Goal: Communication & Community: Participate in discussion

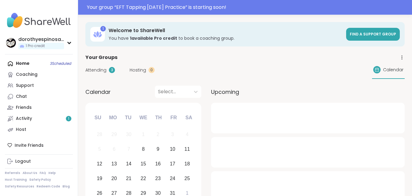
click at [102, 72] on span "Attending" at bounding box center [95, 70] width 21 height 6
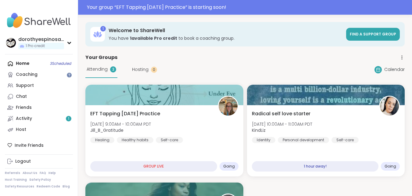
click at [104, 69] on span "Attending" at bounding box center [97, 69] width 21 height 6
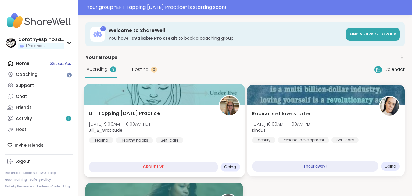
click at [183, 94] on div at bounding box center [164, 94] width 161 height 21
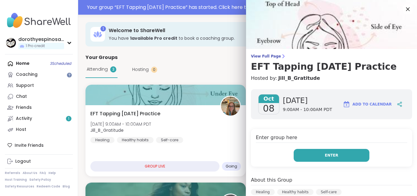
click at [333, 153] on button "Enter" at bounding box center [332, 155] width 76 height 13
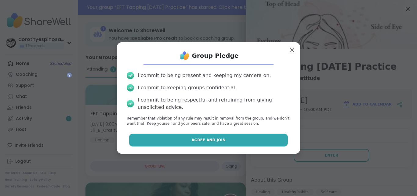
click at [250, 139] on button "Agree and Join" at bounding box center [208, 139] width 159 height 13
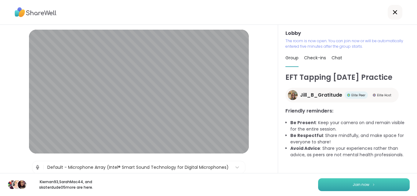
click at [368, 181] on button "Join now" at bounding box center [364, 184] width 92 height 13
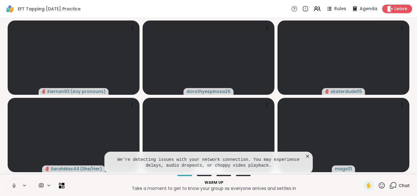
click at [12, 186] on icon at bounding box center [13, 185] width 5 height 5
click at [307, 155] on icon at bounding box center [308, 156] width 6 height 6
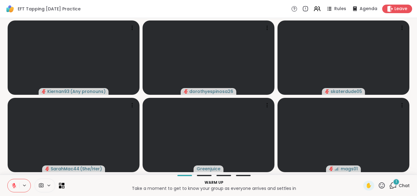
click at [13, 187] on icon at bounding box center [14, 185] width 4 height 4
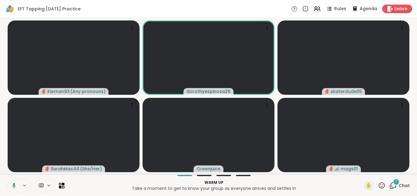
click at [13, 187] on icon at bounding box center [12, 185] width 5 height 5
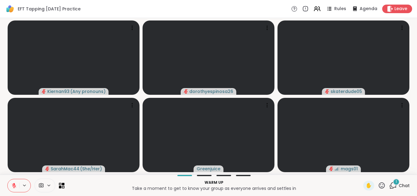
click at [396, 184] on span "1" at bounding box center [396, 181] width 1 height 5
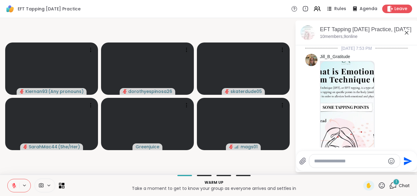
scroll to position [307, 0]
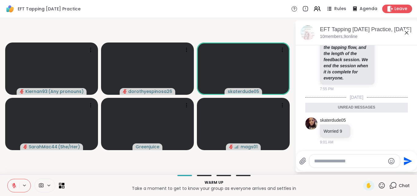
click at [378, 183] on icon at bounding box center [382, 185] width 8 height 8
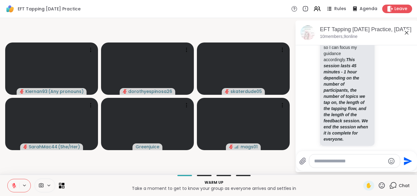
scroll to position [238, 0]
click at [408, 111] on div "10/7/2025, 7:53 PM Jill_B_Gratitude 7:53 PM Jill_B_Gratitude Welcome! Please ty…" at bounding box center [357, 8] width 122 height 402
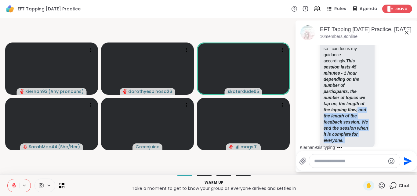
drag, startPoint x: 413, startPoint y: 112, endPoint x: 413, endPoint y: 109, distance: 3.7
click at [412, 109] on html "EFT Tapping Wednesday Practice Rules Agenda Leave Kiernan93 ( Any pronouns ) do…" at bounding box center [208, 98] width 417 height 196
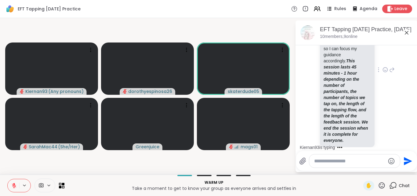
click at [399, 106] on div "Jill_B_Gratitude Welcome! Please type in your name, what is present for you/ wh…" at bounding box center [356, 69] width 103 height 173
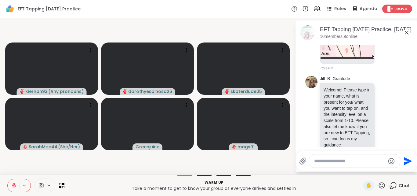
scroll to position [151, 0]
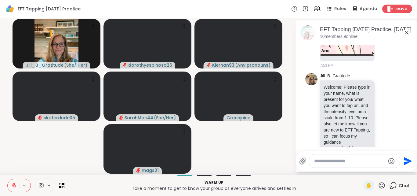
click at [325, 158] on textarea "Type your message" at bounding box center [349, 161] width 71 height 6
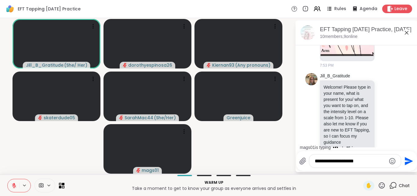
click at [12, 183] on icon at bounding box center [13, 185] width 5 height 5
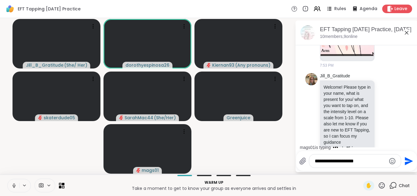
click at [11, 183] on button at bounding box center [14, 185] width 12 height 13
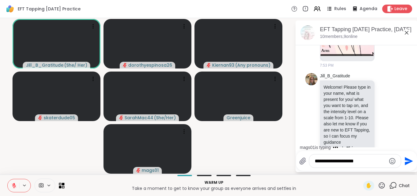
click at [366, 161] on textarea "**********" at bounding box center [350, 161] width 71 height 6
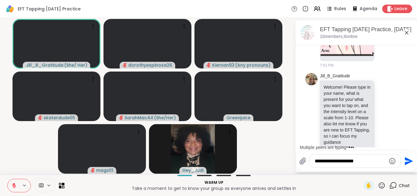
click at [15, 184] on icon at bounding box center [13, 185] width 5 height 5
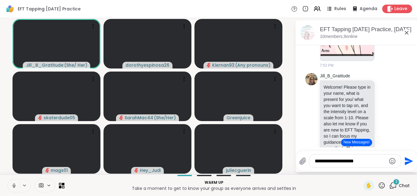
click at [15, 185] on icon at bounding box center [13, 185] width 5 height 5
click at [16, 184] on icon at bounding box center [13, 185] width 5 height 5
click at [15, 185] on icon at bounding box center [13, 185] width 5 height 5
click at [365, 159] on textarea "**********" at bounding box center [350, 161] width 71 height 6
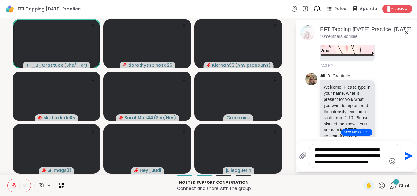
type textarea "**********"
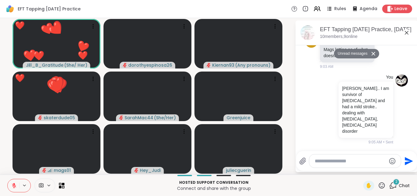
scroll to position [477, 0]
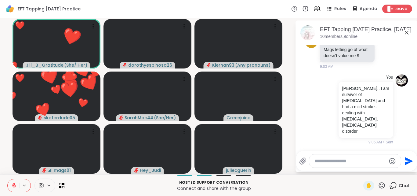
click at [379, 186] on icon at bounding box center [382, 185] width 6 height 6
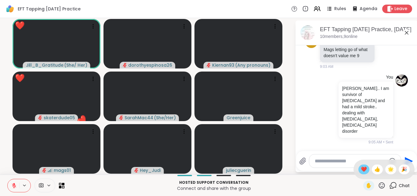
click at [361, 167] on span "❤️" at bounding box center [364, 168] width 6 height 7
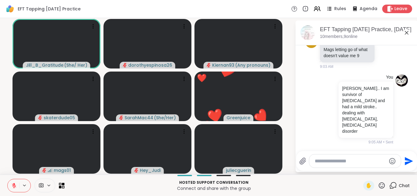
click at [378, 184] on icon at bounding box center [382, 185] width 8 height 8
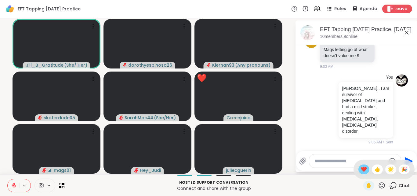
click at [361, 165] on span "❤️" at bounding box center [364, 168] width 6 height 7
click at [327, 160] on textarea "Type your message" at bounding box center [350, 161] width 71 height 6
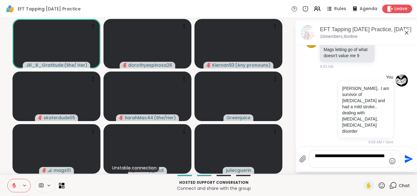
type textarea "**********"
click at [409, 157] on icon "Send" at bounding box center [408, 159] width 10 height 10
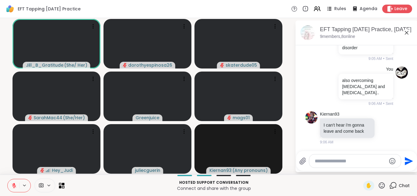
scroll to position [599, 0]
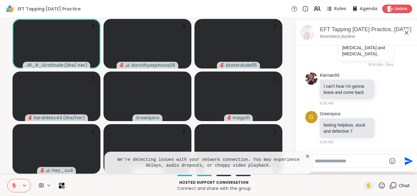
click at [378, 185] on icon at bounding box center [382, 185] width 8 height 8
click at [361, 169] on span "❤️" at bounding box center [364, 168] width 6 height 7
click at [307, 155] on icon at bounding box center [308, 156] width 6 height 6
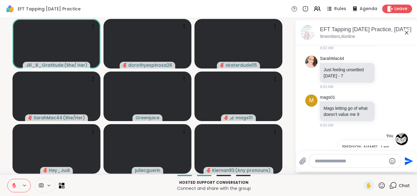
scroll to position [409, 0]
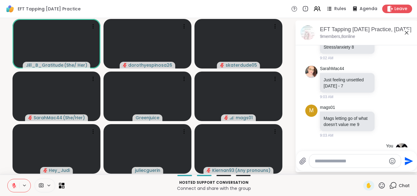
click at [328, 159] on textarea "Type your message" at bounding box center [350, 161] width 71 height 6
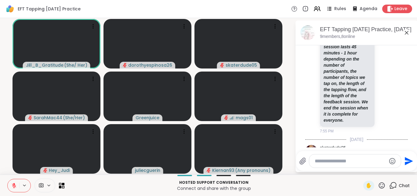
scroll to position [256, 0]
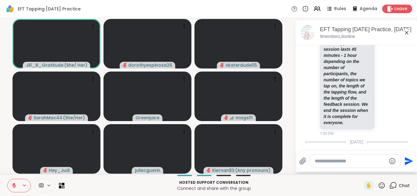
click at [379, 182] on icon at bounding box center [382, 185] width 6 height 6
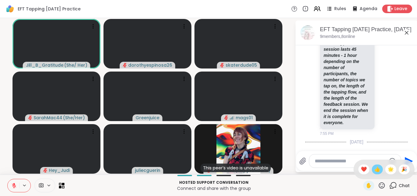
click at [374, 167] on span "👍" at bounding box center [377, 168] width 6 height 7
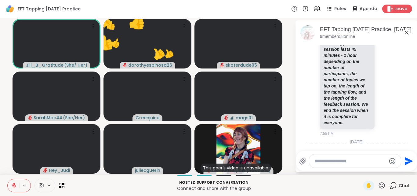
click at [378, 186] on icon at bounding box center [382, 185] width 8 height 8
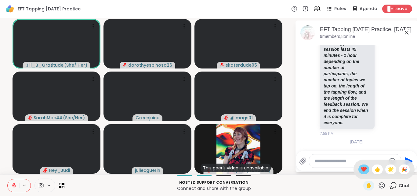
click at [361, 168] on span "❤️" at bounding box center [364, 168] width 6 height 7
click at [378, 186] on icon at bounding box center [382, 185] width 8 height 8
click at [374, 171] on span "👍" at bounding box center [377, 168] width 6 height 7
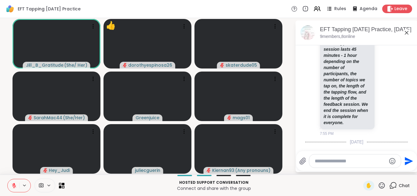
click at [378, 186] on icon at bounding box center [382, 185] width 8 height 8
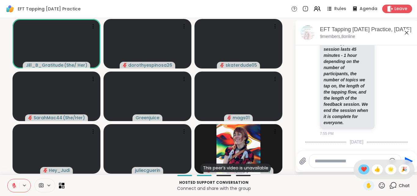
click at [361, 169] on span "❤️" at bounding box center [364, 168] width 6 height 7
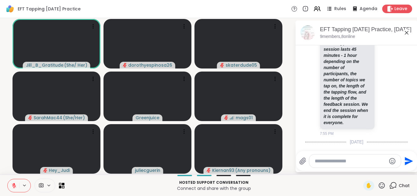
click at [378, 183] on icon at bounding box center [382, 185] width 8 height 8
click at [374, 168] on span "👍" at bounding box center [377, 168] width 6 height 7
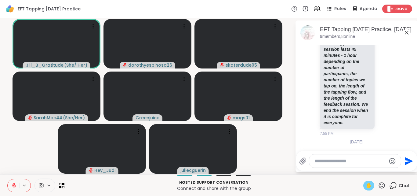
click at [366, 183] on span "✋" at bounding box center [369, 185] width 6 height 7
click at [15, 182] on button at bounding box center [14, 185] width 12 height 13
click at [13, 183] on icon at bounding box center [14, 184] width 2 height 3
click at [366, 182] on span "✋" at bounding box center [369, 185] width 6 height 7
click at [14, 183] on icon at bounding box center [14, 184] width 2 height 2
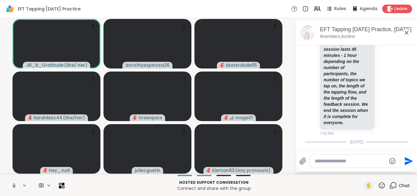
click at [14, 184] on icon at bounding box center [13, 185] width 5 height 5
click at [378, 186] on icon at bounding box center [382, 185] width 8 height 8
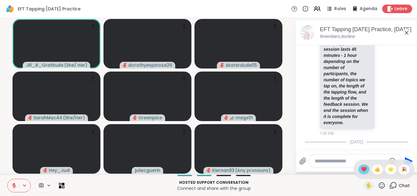
click at [361, 169] on span "❤️" at bounding box center [364, 168] width 6 height 7
click at [379, 184] on icon at bounding box center [382, 185] width 8 height 8
click at [374, 170] on span "👍" at bounding box center [377, 168] width 6 height 7
click at [16, 184] on icon at bounding box center [13, 185] width 5 height 5
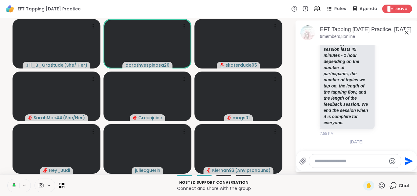
click at [16, 184] on button at bounding box center [13, 185] width 13 height 13
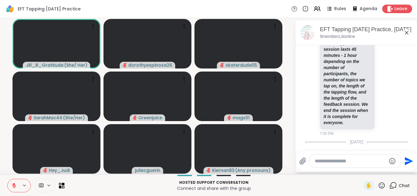
click at [379, 182] on icon at bounding box center [382, 185] width 6 height 6
click at [361, 169] on span "❤️" at bounding box center [364, 168] width 6 height 7
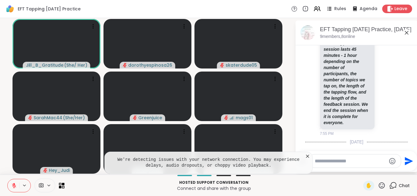
click at [306, 153] on icon at bounding box center [308, 156] width 6 height 6
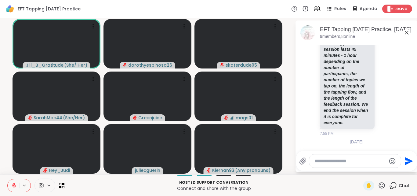
click at [322, 158] on textarea "Type your message" at bounding box center [350, 161] width 71 height 6
click at [349, 161] on textarea "**********" at bounding box center [350, 161] width 71 height 6
click at [358, 156] on textarea "**********" at bounding box center [350, 159] width 71 height 12
click at [360, 156] on textarea "**********" at bounding box center [350, 159] width 71 height 12
click at [359, 161] on textarea "**********" at bounding box center [350, 159] width 71 height 12
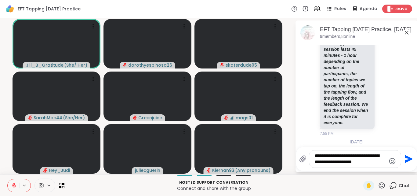
type textarea "**********"
click at [405, 158] on icon "Send" at bounding box center [408, 159] width 10 height 10
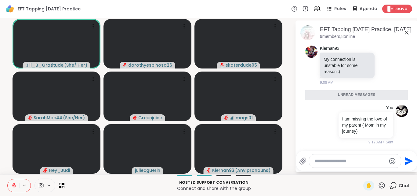
scroll to position [689, 0]
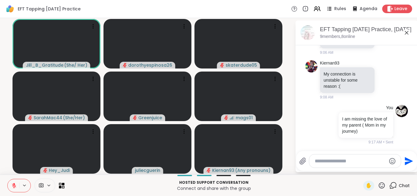
click at [15, 183] on icon at bounding box center [13, 185] width 5 height 5
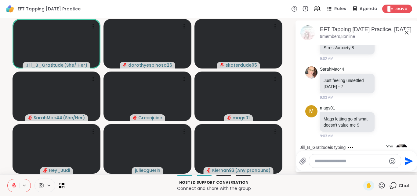
scroll to position [405, 0]
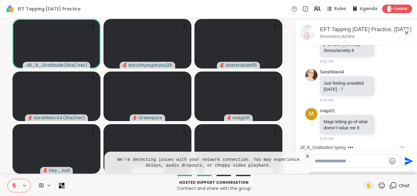
click at [307, 156] on icon at bounding box center [308, 156] width 6 height 6
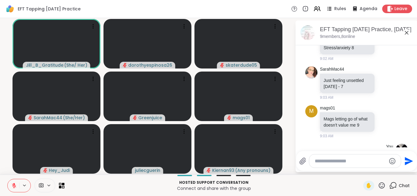
scroll to position [397, 0]
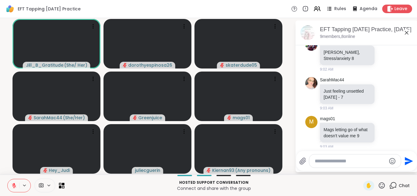
click at [334, 160] on textarea "Type your message" at bounding box center [350, 161] width 71 height 6
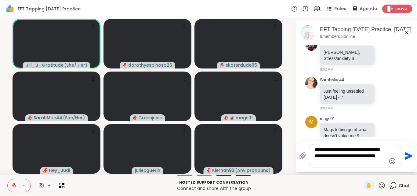
type textarea "**********"
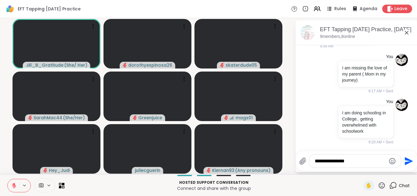
scroll to position [778, 0]
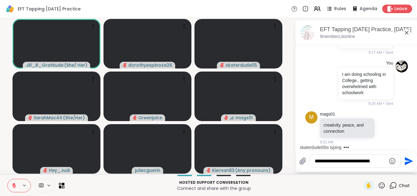
type textarea "**********"
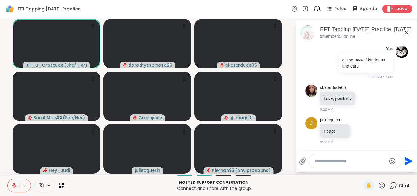
scroll to position [1022, 0]
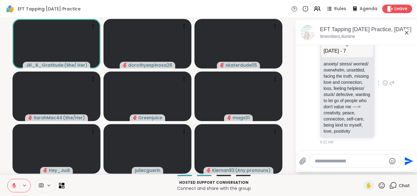
click at [383, 80] on icon at bounding box center [385, 83] width 5 height 6
click at [369, 70] on div "Select Reaction: Thumbs up" at bounding box center [371, 72] width 5 height 5
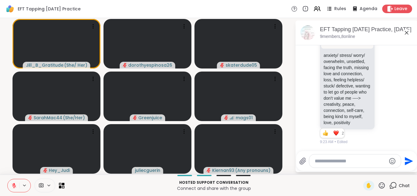
click at [378, 185] on icon at bounding box center [382, 185] width 8 height 8
click at [361, 169] on span "❤️" at bounding box center [364, 168] width 6 height 7
click at [18, 183] on button at bounding box center [14, 185] width 12 height 13
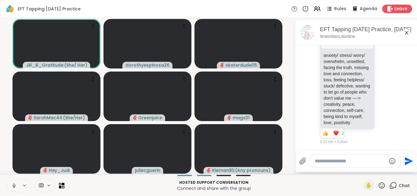
click at [13, 183] on icon at bounding box center [14, 184] width 2 height 3
click at [13, 183] on icon at bounding box center [14, 184] width 2 height 2
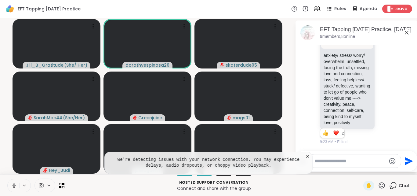
click at [13, 185] on icon at bounding box center [14, 184] width 2 height 3
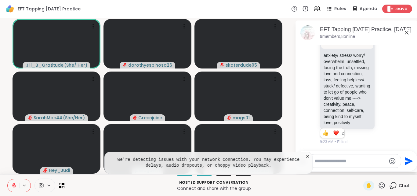
click at [306, 155] on icon at bounding box center [308, 156] width 6 height 6
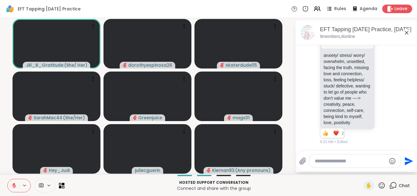
click at [378, 184] on icon at bounding box center [382, 185] width 8 height 8
click at [374, 168] on span "👍" at bounding box center [377, 168] width 6 height 7
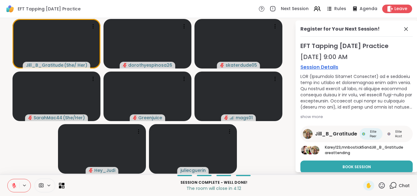
click at [378, 183] on icon at bounding box center [382, 185] width 8 height 8
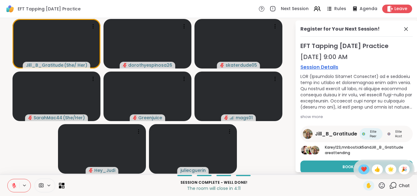
click at [361, 165] on span "❤️" at bounding box center [364, 168] width 6 height 7
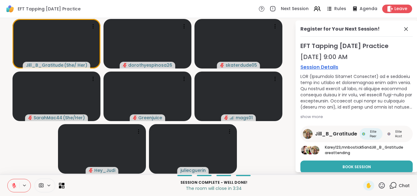
click at [378, 183] on icon at bounding box center [382, 185] width 8 height 8
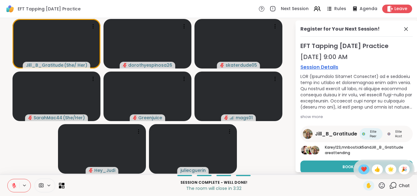
click at [361, 169] on span "❤️" at bounding box center [364, 168] width 6 height 7
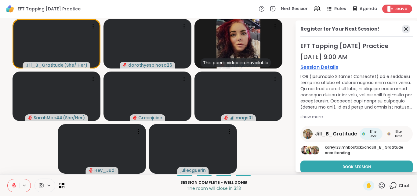
click at [402, 27] on icon at bounding box center [405, 28] width 7 height 7
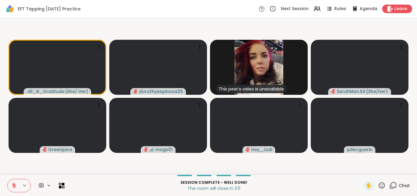
click at [389, 185] on icon at bounding box center [393, 185] width 8 height 8
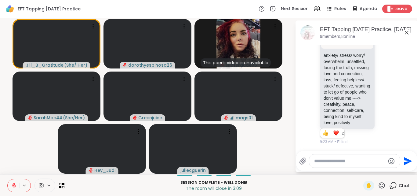
click at [333, 163] on textarea "Type your message" at bounding box center [349, 161] width 71 height 6
type textarea "*"
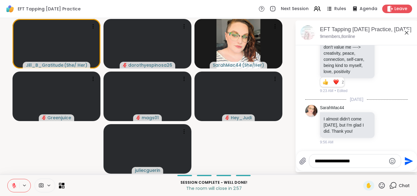
scroll to position [1090, 0]
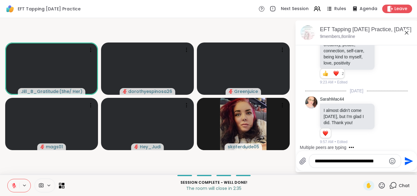
click at [16, 185] on icon at bounding box center [14, 185] width 4 height 4
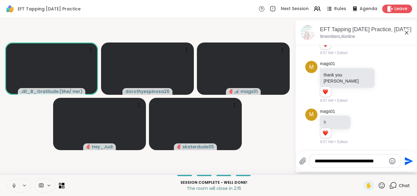
scroll to position [1218, 0]
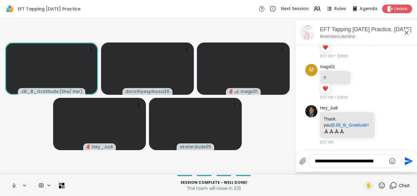
click at [13, 184] on icon at bounding box center [13, 185] width 5 height 5
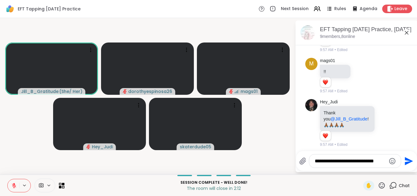
scroll to position [1226, 0]
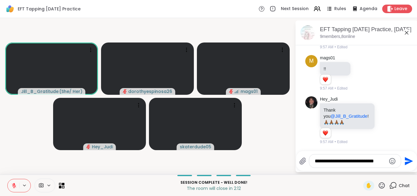
click at [378, 185] on icon at bounding box center [382, 185] width 8 height 8
click at [361, 167] on span "❤️" at bounding box center [364, 168] width 6 height 7
click at [383, 160] on textarea "**********" at bounding box center [350, 161] width 71 height 6
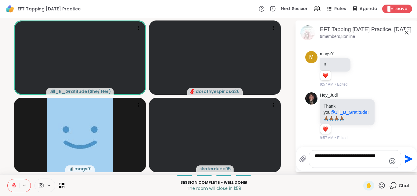
click at [348, 155] on textarea "**********" at bounding box center [350, 159] width 71 height 12
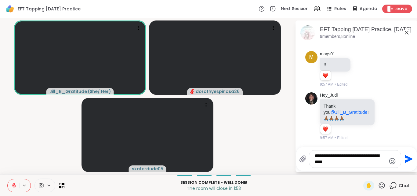
click at [346, 156] on textarea "**********" at bounding box center [350, 159] width 71 height 12
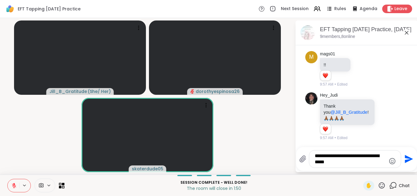
click at [372, 155] on textarea "**********" at bounding box center [350, 159] width 71 height 12
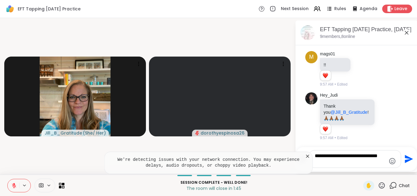
click at [322, 164] on textarea "**********" at bounding box center [350, 159] width 71 height 12
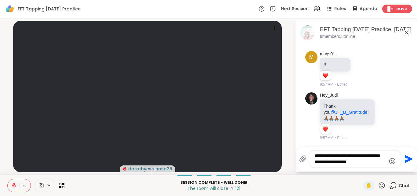
type textarea "**********"
click at [391, 159] on icon "Emoji picker" at bounding box center [392, 160] width 7 height 7
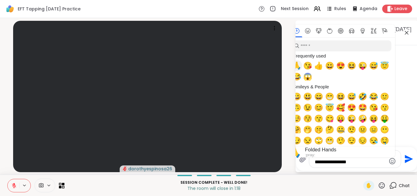
click at [298, 65] on span "🙏" at bounding box center [296, 65] width 9 height 9
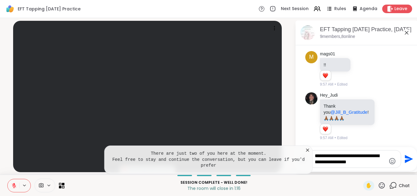
click at [405, 157] on icon "Send" at bounding box center [409, 159] width 8 height 8
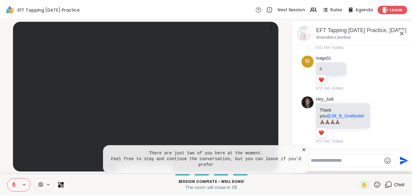
scroll to position [1271, 0]
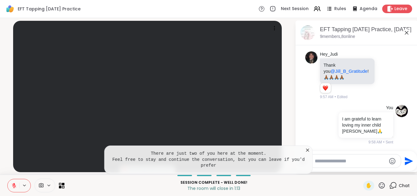
click at [305, 153] on icon at bounding box center [308, 150] width 6 height 6
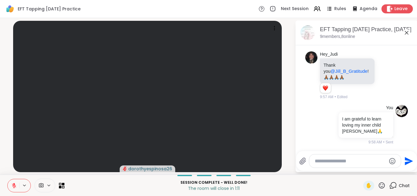
click at [394, 9] on span "Leave" at bounding box center [400, 9] width 13 height 6
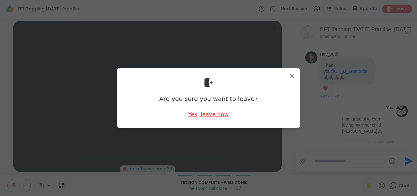
click at [207, 116] on div "Yes, leave now" at bounding box center [208, 114] width 40 height 8
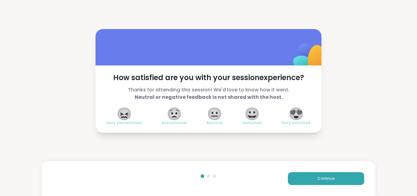
click at [298, 112] on span "😍" at bounding box center [296, 113] width 15 height 11
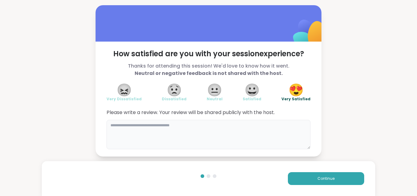
click at [115, 123] on textarea at bounding box center [209, 134] width 204 height 29
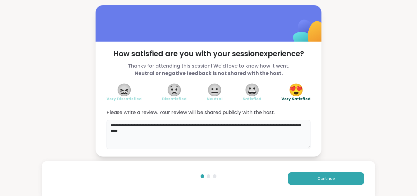
click at [181, 125] on textarea "**********" at bounding box center [209, 134] width 204 height 29
click at [156, 130] on textarea "**********" at bounding box center [209, 134] width 204 height 29
click at [182, 125] on textarea "**********" at bounding box center [209, 134] width 204 height 29
click at [215, 125] on textarea "**********" at bounding box center [209, 134] width 204 height 29
click at [202, 125] on textarea "**********" at bounding box center [209, 134] width 204 height 29
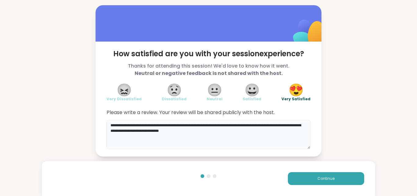
click at [234, 125] on textarea "**********" at bounding box center [209, 134] width 204 height 29
click at [267, 125] on textarea "**********" at bounding box center [209, 134] width 204 height 29
type textarea "**********"
click at [327, 178] on span "Continue" at bounding box center [326, 178] width 17 height 5
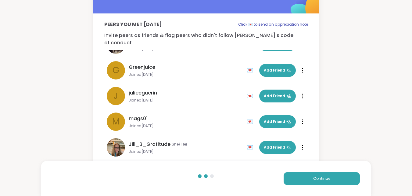
scroll to position [26, 0]
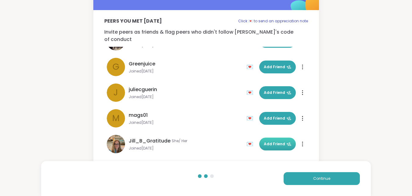
click at [275, 141] on span "Add Friend" at bounding box center [277, 143] width 27 height 5
click at [315, 178] on span "Continue" at bounding box center [322, 178] width 17 height 5
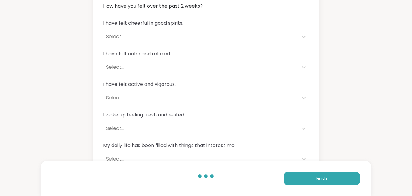
scroll to position [60, 0]
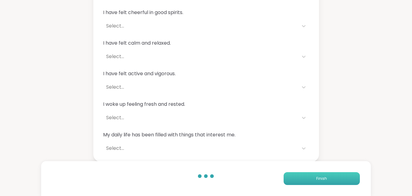
click at [318, 177] on span "Finish" at bounding box center [322, 178] width 11 height 5
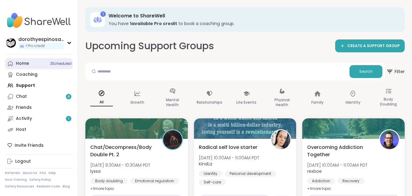
click at [36, 64] on link "Home 3 Scheduled" at bounding box center [39, 63] width 68 height 11
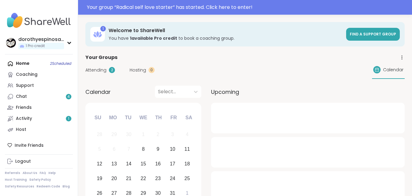
click at [101, 68] on span "Attending" at bounding box center [95, 70] width 21 height 6
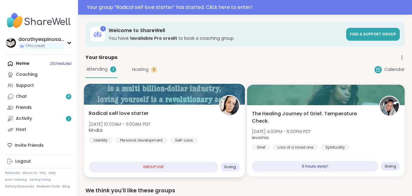
click at [195, 107] on div "Radical self love starter Wed, Oct 08 | 10:00AM - 11:00AM PDT KindLiz Identity …" at bounding box center [164, 140] width 161 height 73
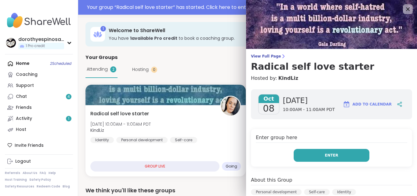
click at [325, 157] on span "Enter" at bounding box center [331, 154] width 13 height 5
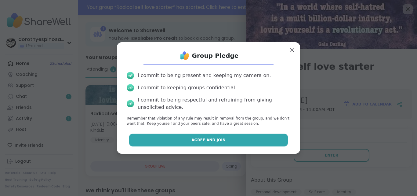
click at [241, 142] on button "Agree and Join" at bounding box center [208, 139] width 159 height 13
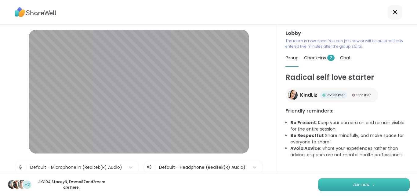
click at [361, 185] on span "Join now" at bounding box center [361, 184] width 17 height 5
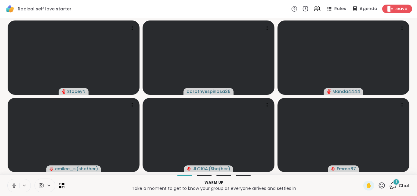
click at [14, 185] on icon at bounding box center [13, 185] width 5 height 5
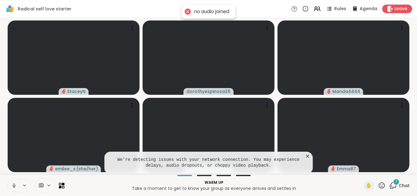
click at [13, 186] on icon at bounding box center [13, 185] width 5 height 5
click at [307, 156] on icon at bounding box center [308, 156] width 6 height 6
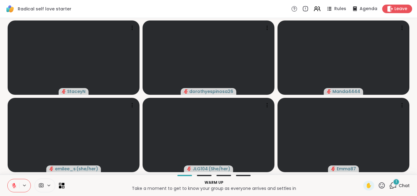
click at [13, 183] on icon at bounding box center [13, 185] width 5 height 5
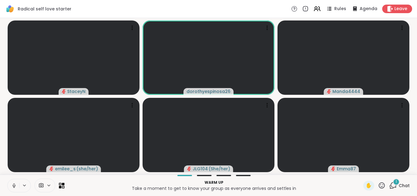
click at [15, 183] on icon at bounding box center [13, 185] width 5 height 5
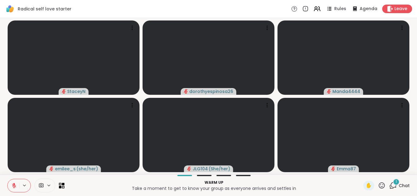
click at [393, 182] on div "1" at bounding box center [396, 181] width 7 height 7
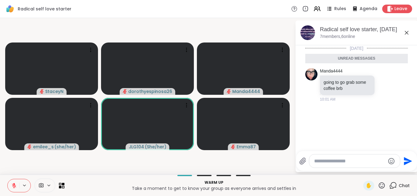
click at [378, 184] on icon at bounding box center [382, 185] width 8 height 8
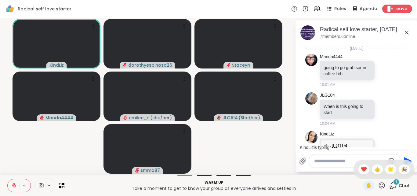
scroll to position [42, 0]
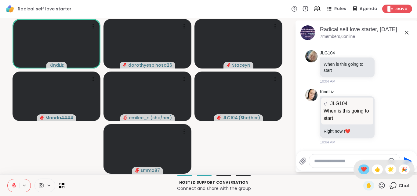
click at [361, 168] on span "❤️" at bounding box center [364, 168] width 6 height 7
click at [378, 185] on icon at bounding box center [382, 185] width 8 height 8
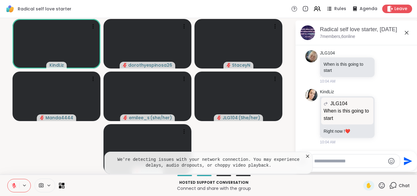
click at [307, 157] on icon at bounding box center [308, 156] width 6 height 6
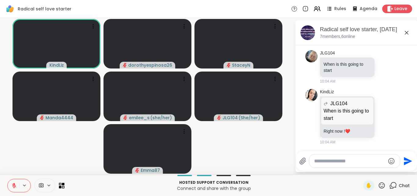
click at [378, 186] on icon at bounding box center [382, 185] width 8 height 8
click at [361, 170] on span "❤️" at bounding box center [364, 168] width 6 height 7
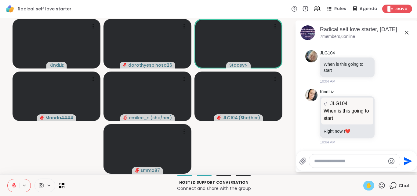
click at [366, 184] on span "✋" at bounding box center [369, 185] width 6 height 7
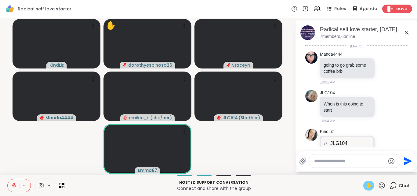
scroll to position [0, 0]
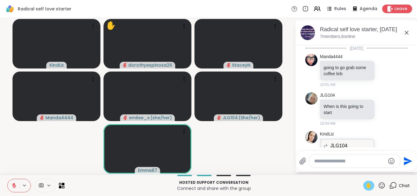
click at [412, 123] on html "Radical self love starter Rules Agenda Leave KindLiz ✋ dorothyespinosa26 Stacey…" at bounding box center [208, 98] width 417 height 196
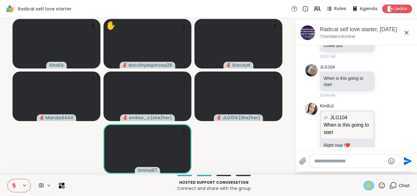
scroll to position [29, 0]
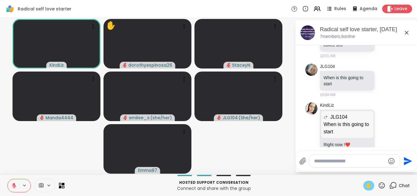
click at [366, 188] on span "✋" at bounding box center [369, 185] width 6 height 7
click at [13, 183] on icon at bounding box center [14, 184] width 2 height 2
click at [15, 185] on icon at bounding box center [14, 185] width 3 height 2
click at [379, 184] on icon at bounding box center [382, 185] width 6 height 6
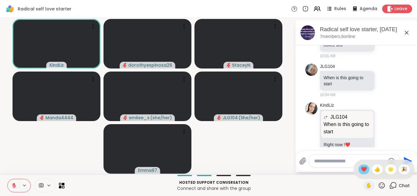
click at [361, 169] on span "❤️" at bounding box center [364, 168] width 6 height 7
click at [378, 186] on icon at bounding box center [382, 185] width 8 height 8
click at [361, 171] on span "❤️" at bounding box center [364, 168] width 6 height 7
click at [379, 184] on icon at bounding box center [382, 185] width 6 height 6
click at [361, 171] on span "❤️" at bounding box center [364, 168] width 6 height 7
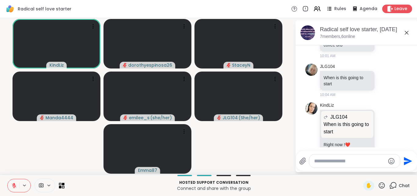
click at [14, 185] on icon at bounding box center [14, 185] width 4 height 4
click at [15, 185] on icon at bounding box center [14, 184] width 2 height 3
click at [366, 188] on span "✋" at bounding box center [369, 185] width 6 height 7
click at [366, 182] on span "✋" at bounding box center [369, 185] width 6 height 7
click at [378, 184] on icon at bounding box center [382, 185] width 8 height 8
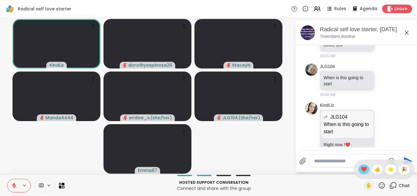
click at [361, 167] on span "❤️" at bounding box center [364, 168] width 6 height 7
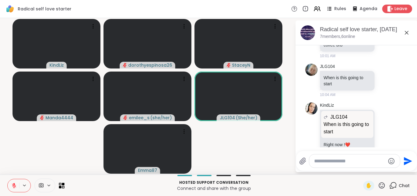
click at [378, 185] on icon at bounding box center [382, 185] width 8 height 8
click at [361, 170] on span "❤️" at bounding box center [364, 168] width 6 height 7
click at [378, 183] on icon at bounding box center [382, 185] width 8 height 8
click at [361, 166] on span "❤️" at bounding box center [364, 168] width 6 height 7
click at [378, 184] on icon at bounding box center [382, 185] width 8 height 8
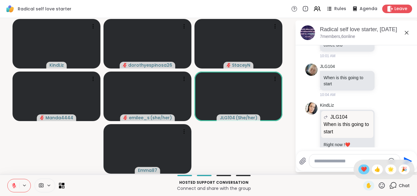
click at [361, 167] on span "❤️" at bounding box center [364, 168] width 6 height 7
click at [378, 184] on icon at bounding box center [382, 185] width 8 height 8
click at [361, 169] on span "❤️" at bounding box center [364, 168] width 6 height 7
click at [378, 184] on icon at bounding box center [382, 185] width 8 height 8
click at [361, 170] on span "❤️" at bounding box center [364, 168] width 6 height 7
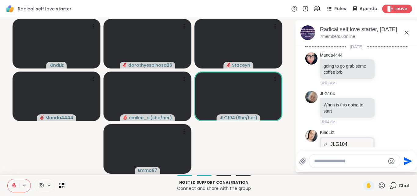
scroll to position [0, 0]
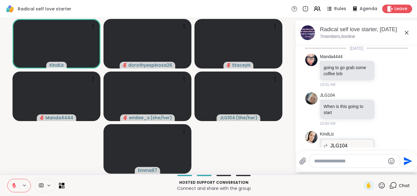
click at [378, 185] on icon at bounding box center [382, 185] width 8 height 8
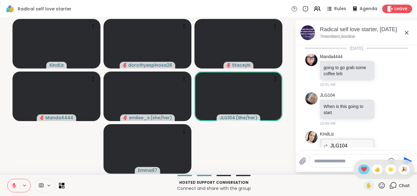
click at [361, 169] on span "❤️" at bounding box center [364, 168] width 6 height 7
click at [378, 183] on icon at bounding box center [382, 185] width 8 height 8
click at [361, 170] on span "❤️" at bounding box center [364, 168] width 6 height 7
click at [378, 185] on icon at bounding box center [382, 185] width 8 height 8
click at [361, 171] on span "❤️" at bounding box center [364, 168] width 6 height 7
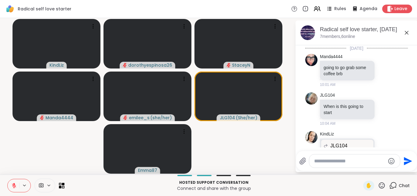
click at [378, 185] on icon at bounding box center [382, 185] width 8 height 8
click at [361, 169] on span "❤️" at bounding box center [364, 168] width 6 height 7
click at [378, 183] on icon at bounding box center [382, 185] width 8 height 8
click at [361, 170] on span "❤️" at bounding box center [364, 168] width 6 height 7
click at [378, 185] on icon at bounding box center [382, 185] width 8 height 8
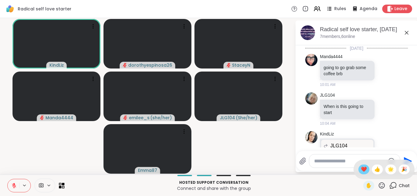
click at [361, 170] on span "❤️" at bounding box center [364, 168] width 6 height 7
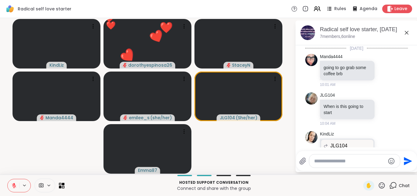
click at [378, 184] on icon at bounding box center [382, 185] width 8 height 8
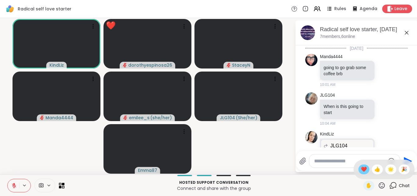
click at [361, 169] on span "❤️" at bounding box center [364, 168] width 6 height 7
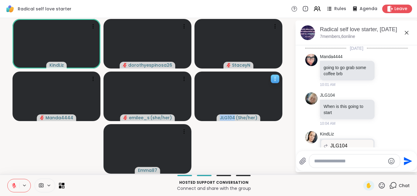
drag, startPoint x: 221, startPoint y: 118, endPoint x: 236, endPoint y: 118, distance: 15.6
click at [236, 118] on div "JLG104 ( She/her )" at bounding box center [239, 117] width 38 height 6
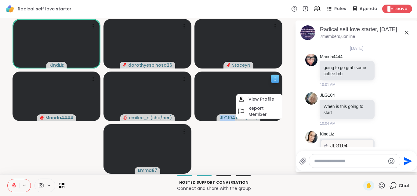
copy span "JLG104"
click at [227, 116] on span "JLG104" at bounding box center [227, 117] width 15 height 6
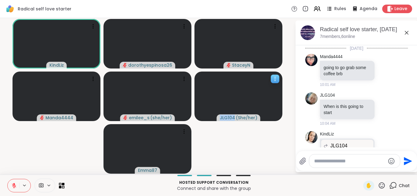
drag, startPoint x: 221, startPoint y: 117, endPoint x: 234, endPoint y: 118, distance: 13.5
click at [234, 118] on span "JLG104" at bounding box center [227, 117] width 15 height 6
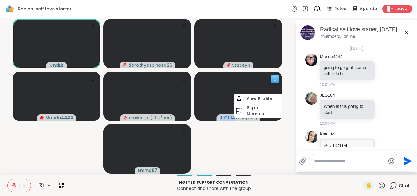
copy span "JLG104"
click at [321, 159] on textarea "Type your message" at bounding box center [349, 161] width 71 height 6
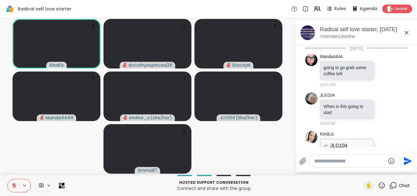
paste textarea "******"
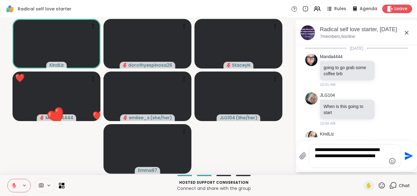
click at [378, 185] on icon at bounding box center [382, 185] width 8 height 8
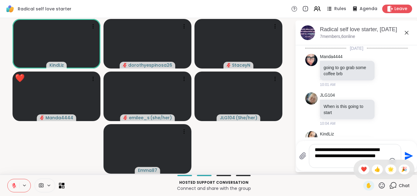
click at [361, 170] on span "❤️" at bounding box center [364, 168] width 6 height 7
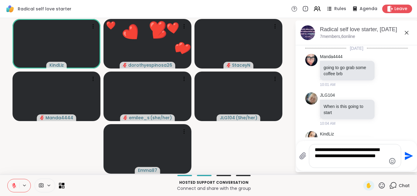
click at [347, 163] on textarea "**********" at bounding box center [350, 156] width 71 height 18
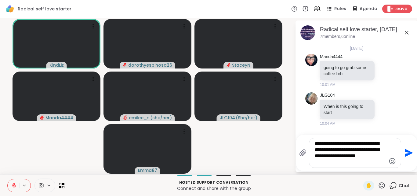
click at [378, 183] on icon at bounding box center [382, 185] width 8 height 8
click at [361, 169] on span "❤️" at bounding box center [364, 168] width 6 height 7
click at [345, 162] on textarea "**********" at bounding box center [350, 152] width 71 height 24
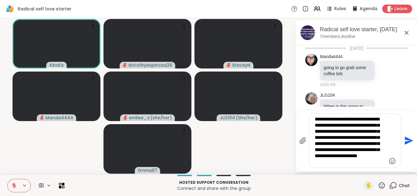
type textarea "**********"
click at [406, 138] on icon "Send" at bounding box center [409, 140] width 8 height 8
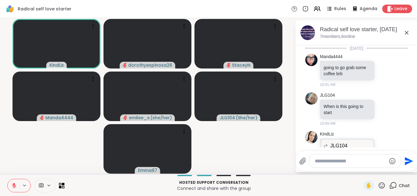
scroll to position [148, 0]
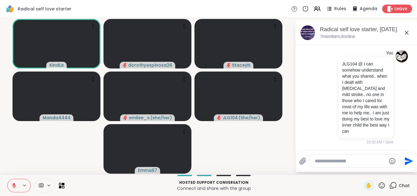
click at [379, 186] on icon at bounding box center [382, 185] width 6 height 6
click at [361, 169] on span "❤️" at bounding box center [364, 168] width 6 height 7
click at [378, 182] on icon at bounding box center [382, 185] width 8 height 8
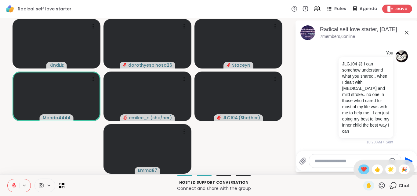
click at [361, 169] on span "❤️" at bounding box center [364, 168] width 6 height 7
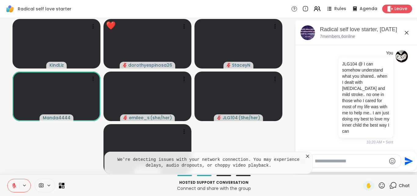
click at [307, 155] on icon at bounding box center [307, 155] width 3 height 3
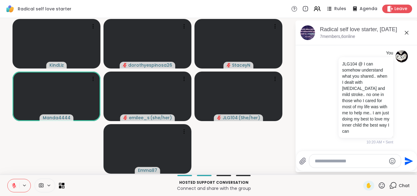
click at [378, 183] on icon at bounding box center [382, 185] width 8 height 8
click at [361, 167] on span "❤️" at bounding box center [364, 168] width 6 height 7
click at [379, 185] on icon at bounding box center [382, 185] width 6 height 6
click at [361, 170] on span "❤️" at bounding box center [364, 168] width 6 height 7
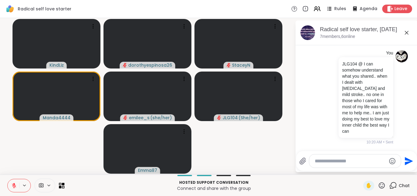
click at [378, 184] on icon at bounding box center [382, 185] width 8 height 8
click at [361, 169] on span "❤️" at bounding box center [364, 168] width 6 height 7
click at [378, 184] on icon at bounding box center [382, 185] width 8 height 8
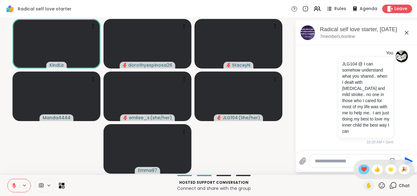
click at [361, 171] on span "❤️" at bounding box center [364, 168] width 6 height 7
click at [379, 185] on icon at bounding box center [382, 185] width 6 height 6
click at [361, 169] on span "❤️" at bounding box center [364, 168] width 6 height 7
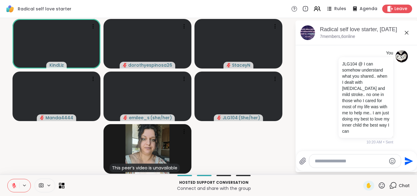
click at [378, 185] on icon at bounding box center [382, 185] width 8 height 8
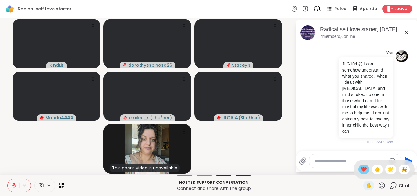
click at [361, 168] on span "❤️" at bounding box center [364, 168] width 6 height 7
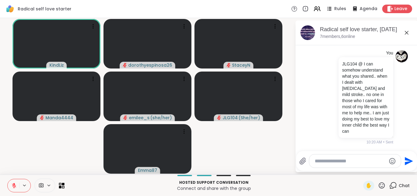
click at [378, 184] on icon at bounding box center [382, 185] width 8 height 8
click at [374, 169] on span "👍" at bounding box center [377, 168] width 6 height 7
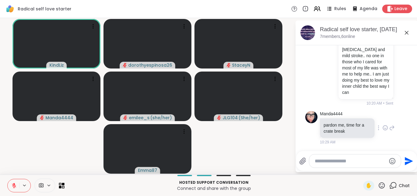
click at [383, 128] on icon at bounding box center [385, 128] width 5 height 6
click at [369, 118] on div "Select Reaction: Thumbs up" at bounding box center [371, 117] width 5 height 5
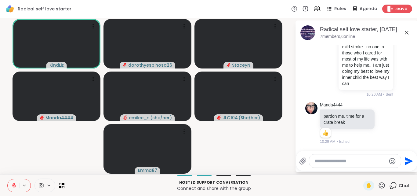
click at [378, 184] on icon at bounding box center [382, 185] width 8 height 8
click at [374, 170] on span "👍" at bounding box center [377, 168] width 6 height 7
click at [366, 186] on span "✋" at bounding box center [369, 185] width 6 height 7
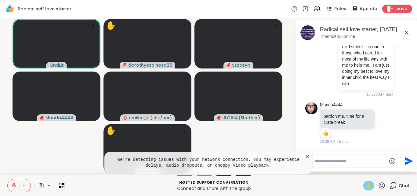
click at [307, 156] on icon at bounding box center [307, 155] width 3 height 3
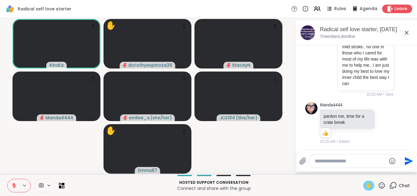
click at [378, 185] on icon at bounding box center [382, 185] width 8 height 8
click at [374, 169] on span "👍" at bounding box center [377, 168] width 6 height 7
click at [366, 184] on span "✋" at bounding box center [369, 185] width 6 height 7
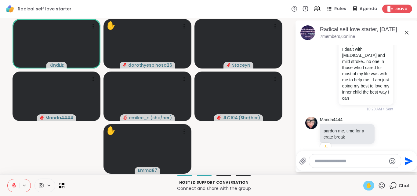
scroll to position [195, 0]
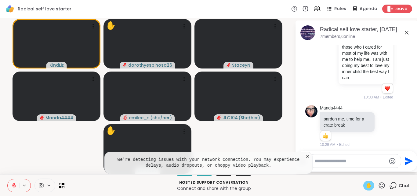
click at [308, 156] on icon at bounding box center [308, 156] width 6 height 6
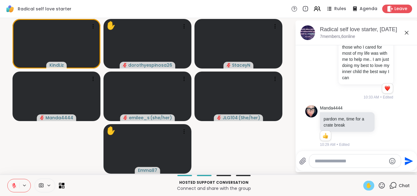
click at [379, 184] on icon at bounding box center [382, 185] width 8 height 8
click at [372, 165] on div "👍" at bounding box center [377, 169] width 11 height 10
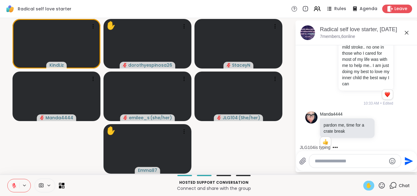
scroll to position [204, 0]
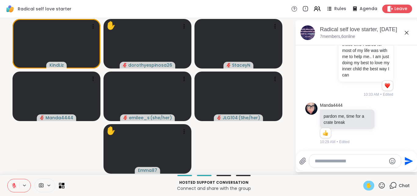
click at [378, 183] on icon at bounding box center [382, 185] width 8 height 8
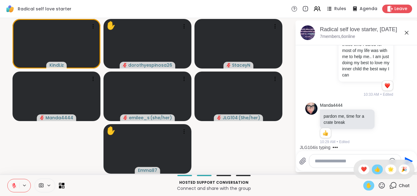
click at [374, 168] on span "👍" at bounding box center [377, 168] width 6 height 7
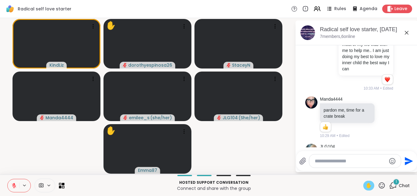
scroll to position [290, 0]
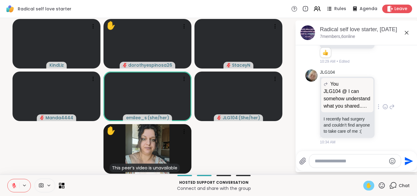
click at [389, 103] on icon at bounding box center [391, 106] width 5 height 7
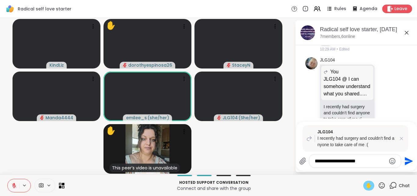
click at [315, 159] on textarea "**********" at bounding box center [350, 161] width 71 height 6
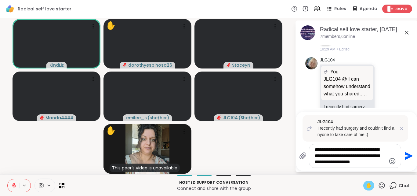
click at [386, 156] on div "**********" at bounding box center [355, 155] width 92 height 23
click at [385, 156] on div "**********" at bounding box center [355, 155] width 92 height 23
click at [385, 156] on textarea "**********" at bounding box center [350, 156] width 71 height 18
click at [386, 156] on div "**********" at bounding box center [355, 155] width 92 height 23
click at [384, 156] on textarea "**********" at bounding box center [350, 156] width 71 height 18
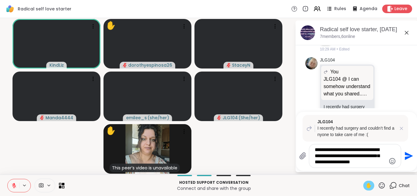
click at [384, 156] on textarea "**********" at bounding box center [350, 156] width 71 height 18
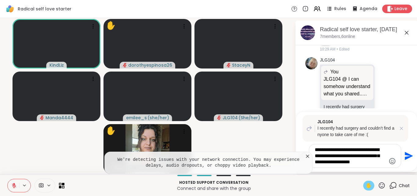
click at [386, 155] on div "**********" at bounding box center [355, 155] width 92 height 23
click at [385, 157] on textarea "**********" at bounding box center [350, 156] width 71 height 18
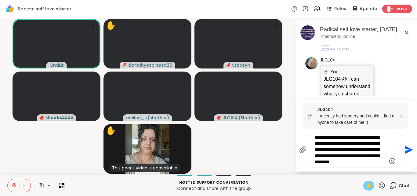
click at [321, 150] on textarea "**********" at bounding box center [350, 149] width 71 height 31
click at [363, 138] on textarea "**********" at bounding box center [350, 149] width 71 height 31
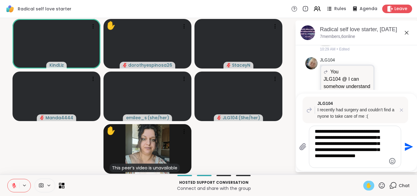
click at [340, 132] on textarea "**********" at bounding box center [350, 146] width 71 height 37
click at [372, 131] on textarea "**********" at bounding box center [350, 146] width 71 height 37
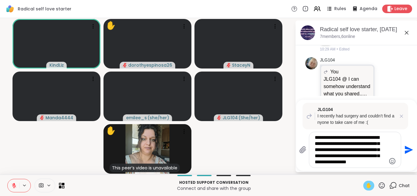
click at [375, 137] on textarea "**********" at bounding box center [350, 149] width 71 height 31
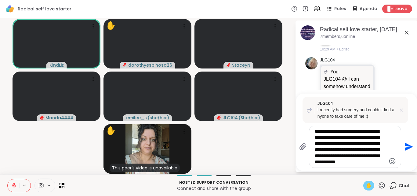
type textarea "**********"
click at [408, 145] on icon "Send" at bounding box center [409, 147] width 8 height 8
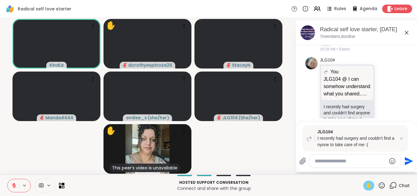
scroll to position [413, 0]
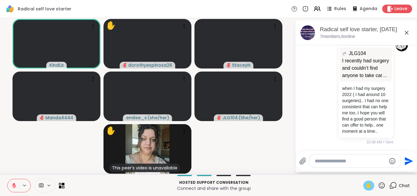
click at [378, 184] on icon at bounding box center [382, 185] width 8 height 8
click at [361, 166] on span "❤️" at bounding box center [364, 168] width 6 height 7
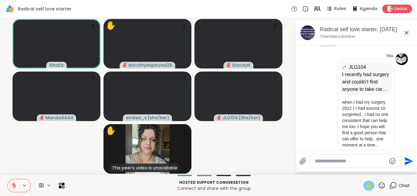
scroll to position [373, 0]
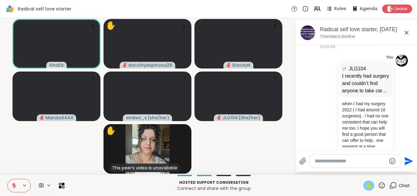
click at [379, 183] on icon at bounding box center [382, 185] width 6 height 6
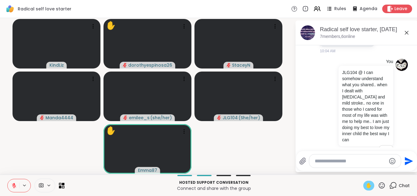
scroll to position [135, 0]
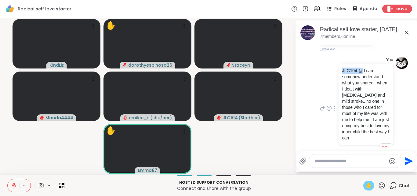
drag, startPoint x: 340, startPoint y: 71, endPoint x: 357, endPoint y: 72, distance: 17.1
click at [357, 72] on p "JLG104 @ I can somehow understand what you shared.. when I dealt with [MEDICAL_…" at bounding box center [365, 103] width 47 height 73
copy p "JLG104 @"
click at [323, 161] on textarea "Type your message" at bounding box center [350, 161] width 71 height 6
paste textarea "********"
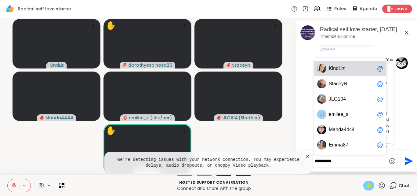
click at [341, 162] on textarea "********" at bounding box center [350, 161] width 71 height 6
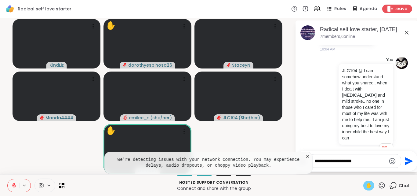
click at [307, 155] on icon at bounding box center [308, 156] width 6 height 6
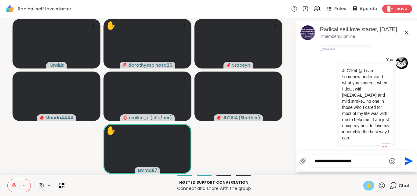
click at [361, 162] on textarea "**********" at bounding box center [350, 161] width 71 height 6
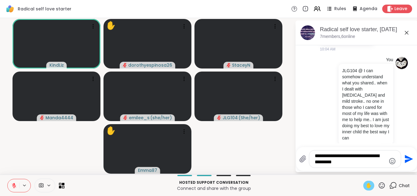
type textarea "**********"
click at [378, 184] on icon at bounding box center [382, 185] width 8 height 8
click at [337, 172] on div "KindLiz ✋ dorothyespinosa26 StaceyN Manda4444 emilee_s ( she/her ) JLG104 ( She…" at bounding box center [208, 96] width 417 height 156
click at [392, 161] on icon "Emoji picker" at bounding box center [392, 160] width 7 height 7
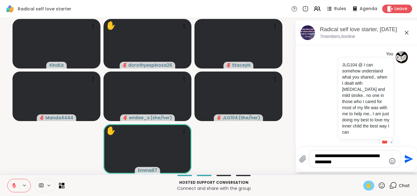
scroll to position [144, 0]
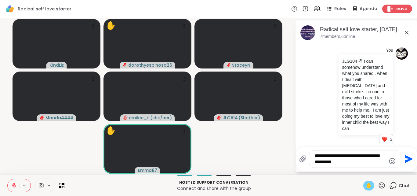
click at [390, 162] on icon "Emoji picker" at bounding box center [392, 160] width 7 height 7
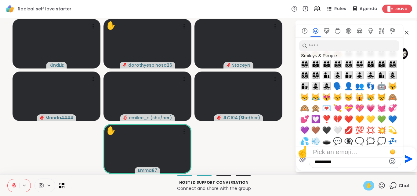
scroll to position [532, 0]
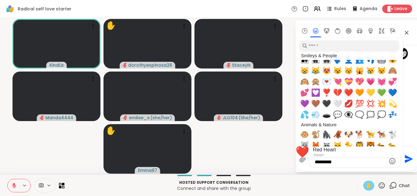
click at [348, 94] on span "❤️" at bounding box center [348, 92] width 9 height 9
click at [407, 158] on icon "Send" at bounding box center [409, 159] width 8 height 8
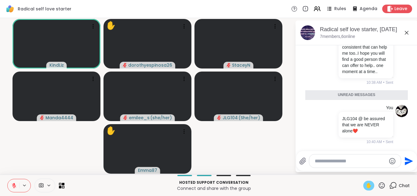
scroll to position [458, 0]
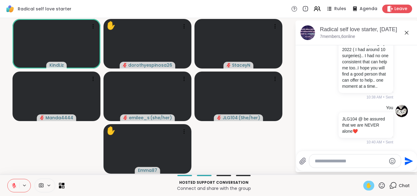
drag, startPoint x: 379, startPoint y: 183, endPoint x: 376, endPoint y: 184, distance: 3.2
click at [379, 183] on icon at bounding box center [382, 185] width 8 height 8
click at [361, 170] on span "❤️" at bounding box center [364, 168] width 6 height 7
click at [378, 184] on icon at bounding box center [382, 185] width 8 height 8
click at [361, 171] on span "❤️" at bounding box center [364, 168] width 6 height 7
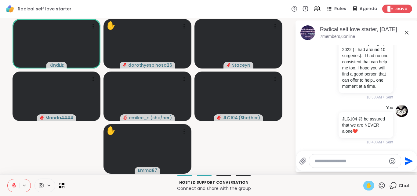
click at [378, 183] on icon at bounding box center [382, 185] width 8 height 8
click at [361, 169] on span "❤️" at bounding box center [364, 168] width 6 height 7
click at [14, 185] on icon at bounding box center [14, 185] width 4 height 4
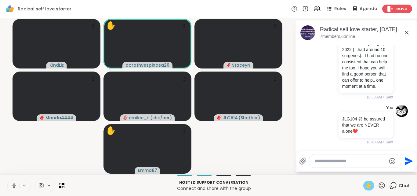
scroll to position [467, 0]
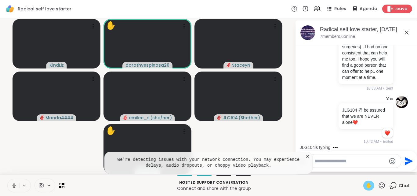
click at [308, 156] on icon at bounding box center [307, 155] width 3 height 3
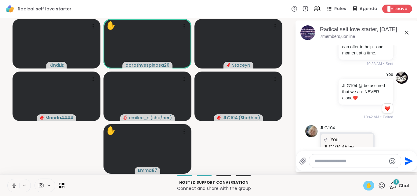
scroll to position [535, 0]
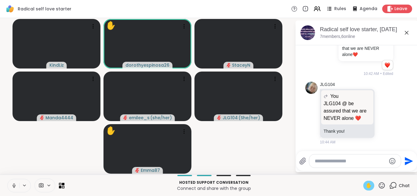
click at [13, 184] on icon at bounding box center [14, 184] width 2 height 3
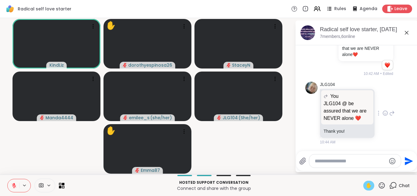
click at [383, 114] on icon at bounding box center [385, 113] width 5 height 6
click at [383, 104] on div "Select Reaction: Heart" at bounding box center [385, 102] width 5 height 5
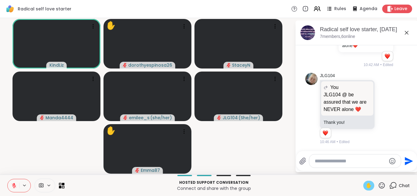
click at [378, 183] on icon at bounding box center [382, 185] width 8 height 8
click at [362, 169] on div "❤️" at bounding box center [363, 169] width 11 height 10
click at [378, 184] on icon at bounding box center [382, 185] width 8 height 8
click at [358, 165] on div "❤️" at bounding box center [363, 169] width 11 height 10
click at [366, 183] on span "✋" at bounding box center [369, 185] width 6 height 7
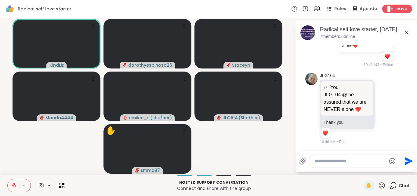
click at [378, 185] on icon at bounding box center [382, 185] width 8 height 8
click at [361, 169] on span "❤️" at bounding box center [364, 168] width 6 height 7
click at [378, 184] on icon at bounding box center [382, 185] width 8 height 8
click at [361, 172] on span "❤️" at bounding box center [364, 168] width 6 height 7
click at [378, 183] on icon at bounding box center [382, 185] width 8 height 8
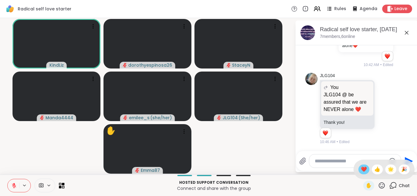
click at [361, 171] on span "❤️" at bounding box center [364, 168] width 6 height 7
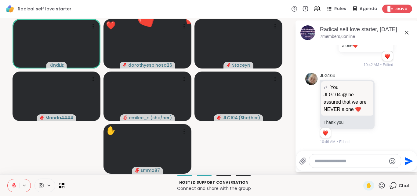
click at [378, 184] on icon at bounding box center [382, 185] width 8 height 8
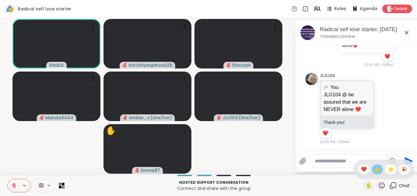
click at [374, 169] on span "👍" at bounding box center [377, 168] width 6 height 7
click at [14, 183] on icon at bounding box center [13, 185] width 5 height 5
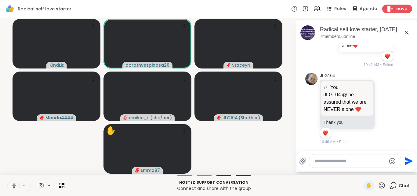
click at [14, 183] on icon at bounding box center [13, 185] width 5 height 5
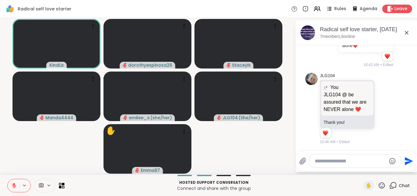
click at [379, 184] on icon at bounding box center [382, 185] width 6 height 6
click at [361, 167] on span "❤️" at bounding box center [364, 168] width 6 height 7
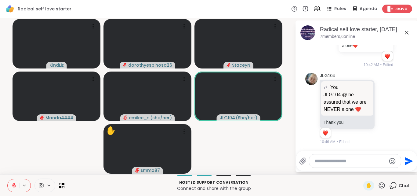
click at [378, 183] on icon at bounding box center [382, 185] width 8 height 8
click at [361, 167] on span "❤️" at bounding box center [364, 168] width 6 height 7
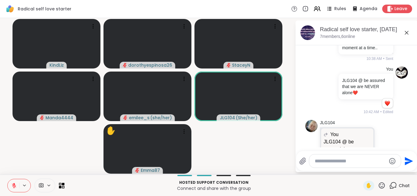
scroll to position [474, 0]
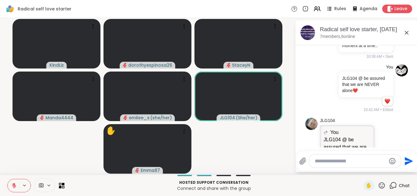
click at [378, 185] on icon at bounding box center [382, 185] width 8 height 8
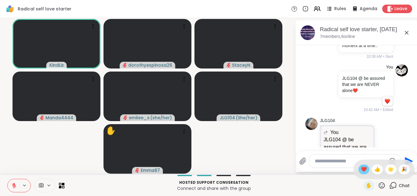
click at [361, 170] on span "❤️" at bounding box center [364, 168] width 6 height 7
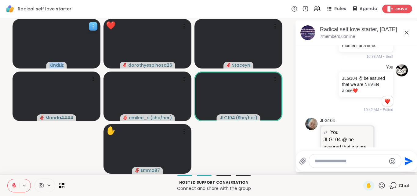
drag, startPoint x: 49, startPoint y: 64, endPoint x: 64, endPoint y: 65, distance: 14.4
click at [64, 65] on div "KindLiz" at bounding box center [56, 65] width 20 height 7
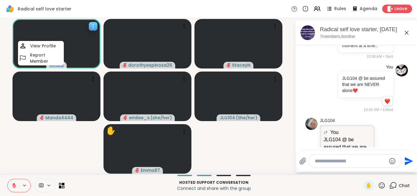
copy span "KindLiz"
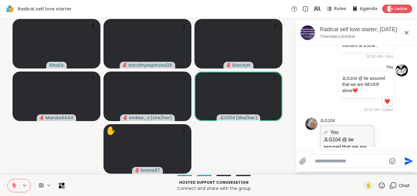
click at [320, 161] on textarea "Type your message" at bounding box center [350, 161] width 71 height 6
paste textarea "*******"
click at [315, 161] on textarea "*******" at bounding box center [350, 161] width 71 height 6
click at [334, 162] on textarea "*******" at bounding box center [350, 161] width 71 height 6
click at [378, 184] on icon at bounding box center [382, 185] width 8 height 8
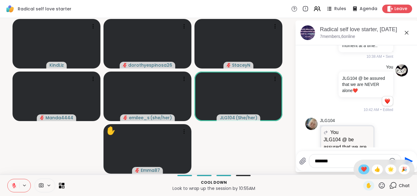
drag, startPoint x: 359, startPoint y: 170, endPoint x: 355, endPoint y: 169, distance: 4.2
click at [361, 170] on span "❤️" at bounding box center [364, 168] width 6 height 7
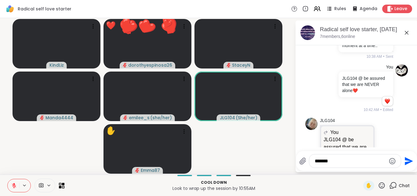
click at [336, 162] on textarea "*******" at bounding box center [350, 161] width 71 height 6
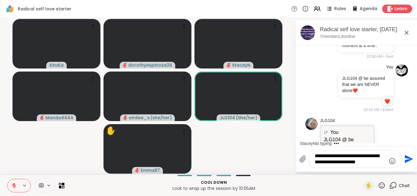
click at [322, 162] on textarea "**********" at bounding box center [350, 159] width 71 height 12
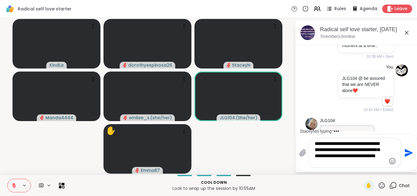
click at [332, 155] on textarea "**********" at bounding box center [350, 152] width 71 height 24
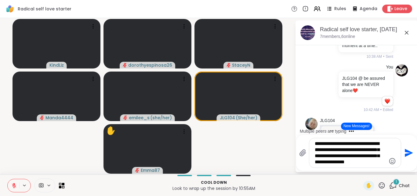
click at [378, 185] on icon at bounding box center [382, 185] width 8 height 8
click at [361, 168] on span "❤️" at bounding box center [364, 168] width 6 height 7
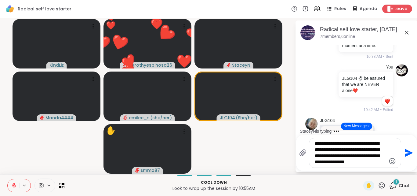
click at [382, 161] on textarea "**********" at bounding box center [350, 152] width 71 height 24
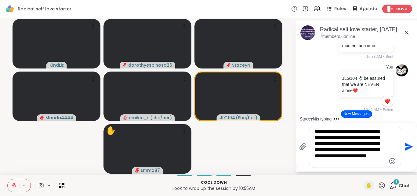
click at [379, 182] on icon at bounding box center [382, 185] width 8 height 8
click at [361, 168] on span "❤️" at bounding box center [364, 168] width 6 height 7
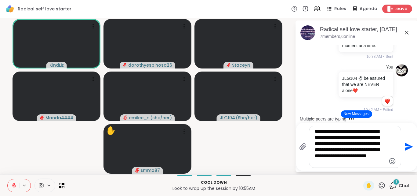
click at [389, 142] on div "**********" at bounding box center [355, 147] width 92 height 42
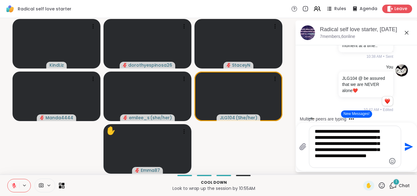
click at [385, 143] on textarea "**********" at bounding box center [350, 146] width 71 height 37
type textarea "**********"
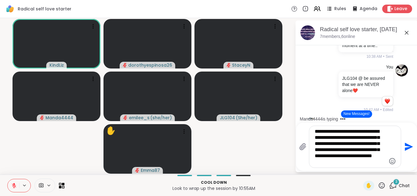
click at [409, 146] on icon "Send" at bounding box center [409, 147] width 8 height 8
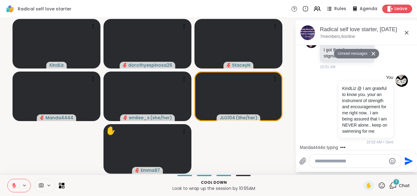
scroll to position [792, 0]
click at [378, 184] on icon at bounding box center [382, 185] width 8 height 8
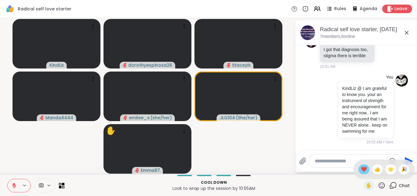
click at [361, 168] on span "❤️" at bounding box center [364, 168] width 6 height 7
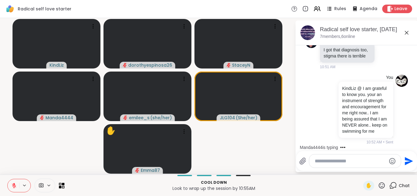
click at [378, 185] on icon at bounding box center [382, 185] width 8 height 8
click at [361, 166] on span "❤️" at bounding box center [364, 168] width 6 height 7
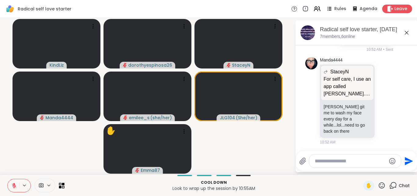
click at [239, 133] on video-player-container "KindLiz dorothyespinosa26 StaceyN Manda4444 emilee_s ( she/her ) JLG104 ( She/h…" at bounding box center [148, 95] width 288 height 151
click at [383, 101] on icon at bounding box center [385, 100] width 5 height 6
click at [383, 93] on div "Select Reaction: Heart" at bounding box center [385, 90] width 5 height 5
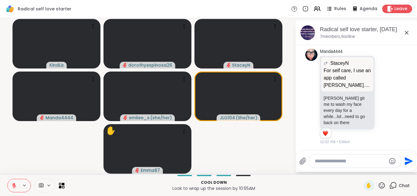
click at [378, 184] on icon at bounding box center [382, 185] width 8 height 8
click at [361, 169] on span "❤️" at bounding box center [364, 168] width 6 height 7
click at [378, 182] on icon at bounding box center [382, 185] width 8 height 8
click at [361, 169] on span "❤️" at bounding box center [364, 168] width 6 height 7
click at [378, 184] on icon at bounding box center [382, 185] width 8 height 8
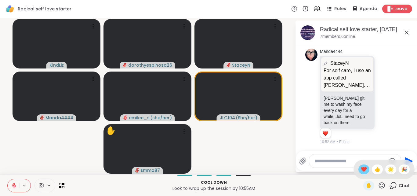
click at [361, 169] on span "❤️" at bounding box center [364, 168] width 6 height 7
click at [390, 160] on icon "Emoji picker" at bounding box center [392, 161] width 6 height 6
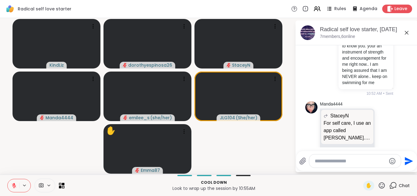
click at [378, 184] on icon at bounding box center [382, 185] width 8 height 8
click at [361, 170] on span "❤️" at bounding box center [364, 168] width 6 height 7
click at [378, 184] on icon at bounding box center [382, 185] width 8 height 8
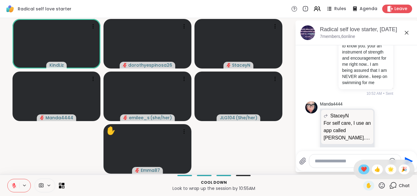
click at [361, 168] on span "❤️" at bounding box center [364, 168] width 6 height 7
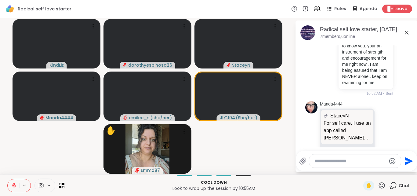
click at [378, 186] on icon at bounding box center [382, 185] width 8 height 8
click at [361, 168] on span "❤️" at bounding box center [364, 168] width 6 height 7
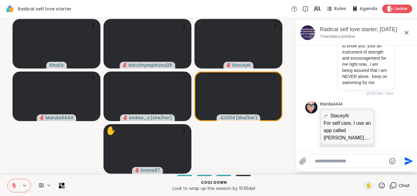
click at [378, 184] on icon at bounding box center [382, 185] width 8 height 8
click at [361, 169] on span "❤️" at bounding box center [364, 168] width 6 height 7
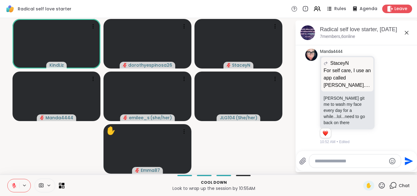
scroll to position [896, 0]
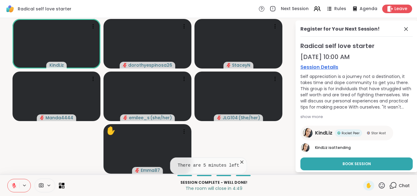
click at [379, 185] on icon at bounding box center [382, 185] width 6 height 6
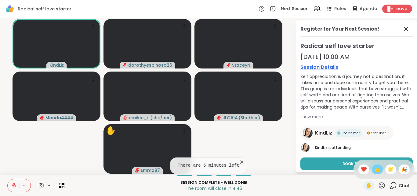
click at [374, 167] on span "👍" at bounding box center [377, 168] width 6 height 7
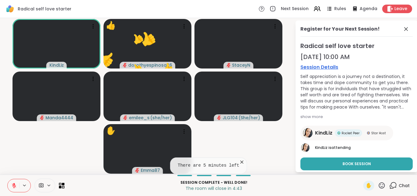
click at [378, 184] on icon at bounding box center [382, 185] width 8 height 8
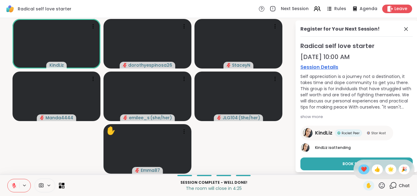
click at [361, 169] on span "❤️" at bounding box center [364, 168] width 6 height 7
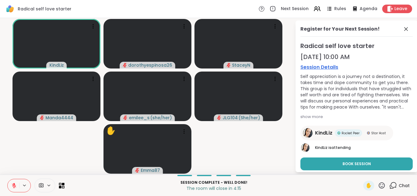
click at [379, 185] on icon at bounding box center [382, 185] width 8 height 8
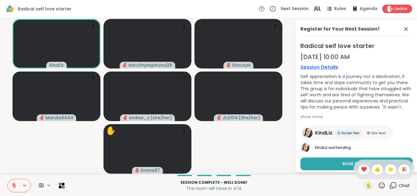
click at [374, 172] on span "👍" at bounding box center [377, 168] width 6 height 7
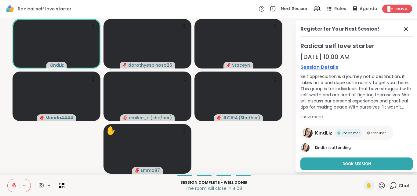
click at [378, 183] on icon at bounding box center [382, 185] width 8 height 8
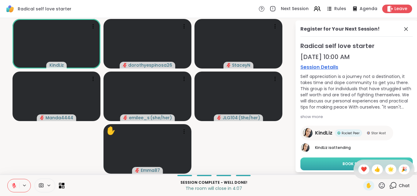
click at [361, 166] on span "❤️" at bounding box center [364, 168] width 6 height 7
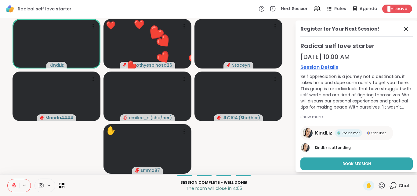
click at [16, 184] on icon at bounding box center [13, 185] width 5 height 5
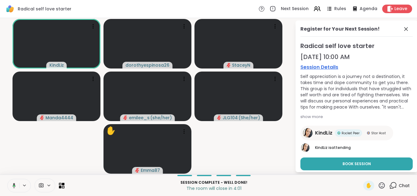
click at [13, 185] on icon at bounding box center [14, 185] width 3 height 5
click at [13, 184] on icon at bounding box center [14, 184] width 2 height 2
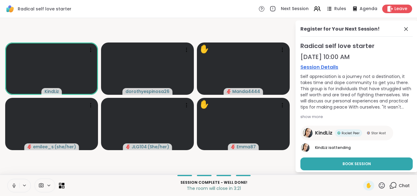
click at [12, 185] on icon at bounding box center [13, 185] width 5 height 5
click at [378, 184] on icon at bounding box center [382, 185] width 8 height 8
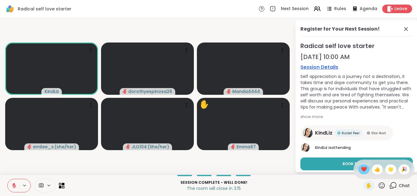
click at [361, 166] on span "❤️" at bounding box center [364, 168] width 6 height 7
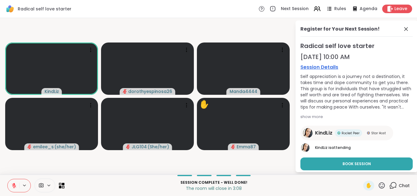
click at [378, 183] on icon at bounding box center [382, 185] width 8 height 8
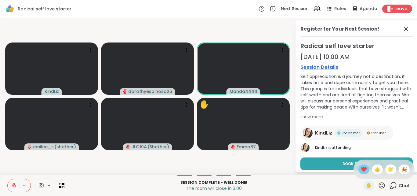
click at [361, 168] on span "❤️" at bounding box center [364, 168] width 6 height 7
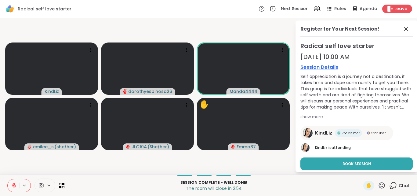
click at [379, 183] on icon at bounding box center [382, 185] width 6 height 6
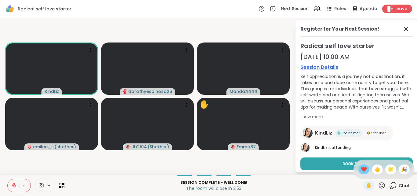
click at [361, 169] on span "❤️" at bounding box center [364, 168] width 6 height 7
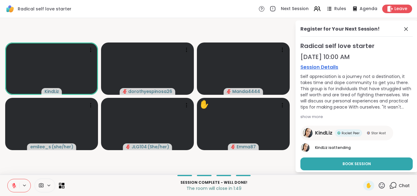
click at [389, 185] on icon at bounding box center [393, 185] width 8 height 8
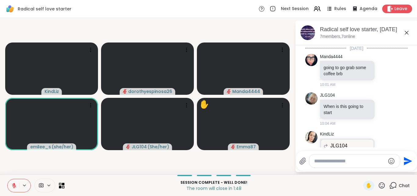
scroll to position [896, 0]
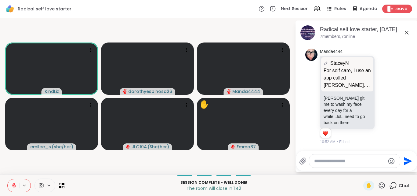
click at [389, 185] on icon at bounding box center [393, 185] width 8 height 8
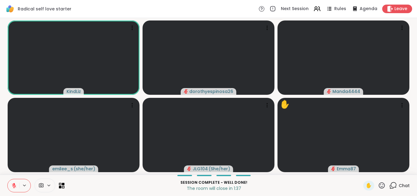
click at [378, 183] on icon at bounding box center [382, 185] width 8 height 8
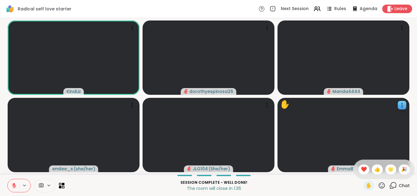
click at [361, 170] on span "❤️" at bounding box center [364, 168] width 6 height 7
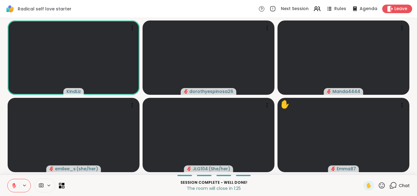
click at [378, 184] on icon at bounding box center [382, 185] width 8 height 8
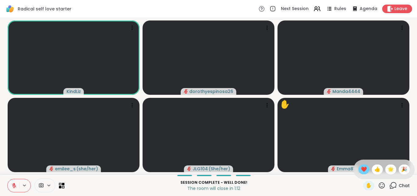
click at [361, 169] on span "❤️" at bounding box center [364, 168] width 6 height 7
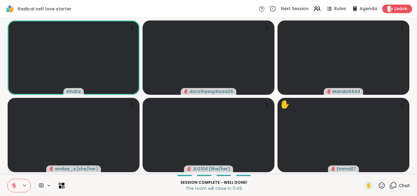
click at [378, 184] on icon at bounding box center [382, 185] width 8 height 8
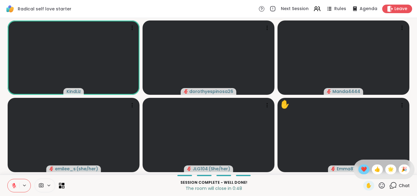
click at [361, 169] on span "❤️" at bounding box center [364, 168] width 6 height 7
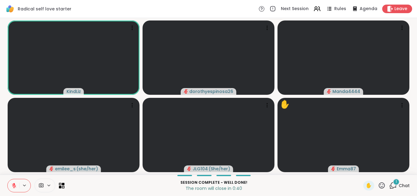
click at [393, 182] on div "1" at bounding box center [396, 181] width 7 height 7
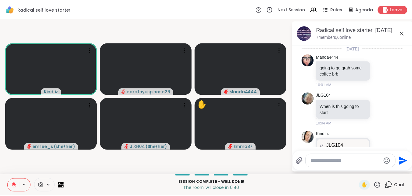
scroll to position [974, 0]
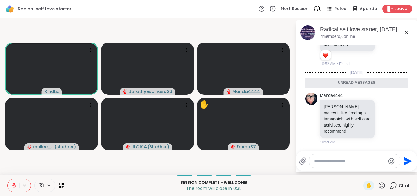
click at [333, 160] on textarea "Type your message" at bounding box center [349, 161] width 71 height 6
click at [15, 185] on icon at bounding box center [13, 185] width 5 height 5
click at [14, 185] on icon at bounding box center [13, 185] width 5 height 5
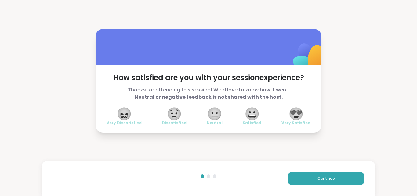
click at [293, 111] on span "😍" at bounding box center [296, 113] width 15 height 11
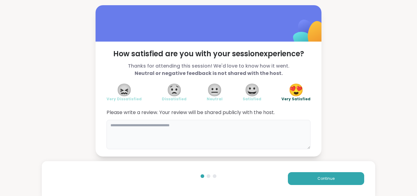
click at [162, 125] on textarea at bounding box center [209, 134] width 204 height 29
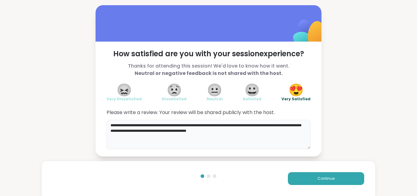
click at [183, 131] on textarea "**********" at bounding box center [209, 134] width 204 height 29
click at [300, 132] on textarea "**********" at bounding box center [209, 134] width 204 height 29
type textarea "**********"
click at [324, 176] on span "Continue" at bounding box center [326, 178] width 17 height 5
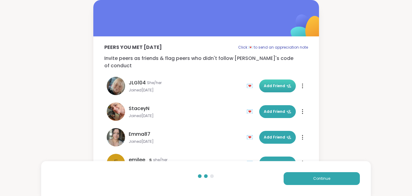
click at [275, 83] on span "Add Friend" at bounding box center [277, 85] width 27 height 5
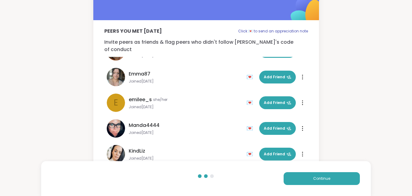
scroll to position [26, 0]
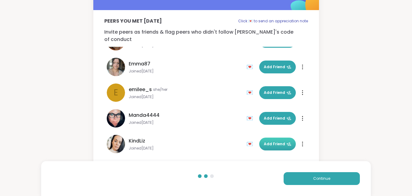
click at [276, 141] on span "Add Friend" at bounding box center [277, 143] width 27 height 5
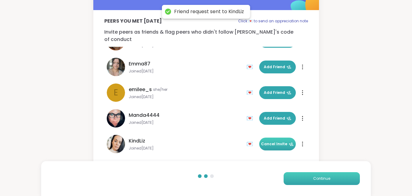
click at [318, 175] on button "Continue" at bounding box center [322, 178] width 76 height 13
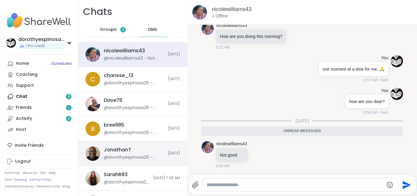
click at [142, 146] on div "JonathanT @dorothyespinosa26 - sharing.. " [DEMOGRAPHIC_DATA] wept." ([DEMOGRAP…" at bounding box center [132, 153] width 109 height 25
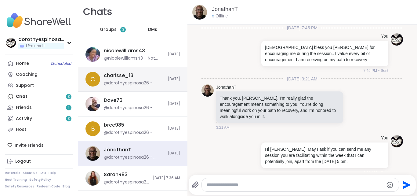
click at [149, 79] on div "charisse_13 @dorothyespinosa26 - sharing.. " [DEMOGRAPHIC_DATA] wept." ([DEMOGR…" at bounding box center [134, 79] width 60 height 14
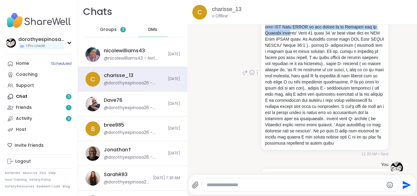
scroll to position [608, 0]
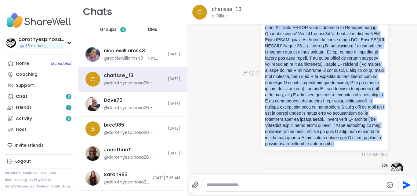
drag, startPoint x: 261, startPoint y: 58, endPoint x: 321, endPoint y: 158, distance: 116.4
click at [321, 147] on p at bounding box center [325, 73] width 120 height 147
copy p "sharing this 5 M's structure of my one day at a time for my mental recovery.. f…"
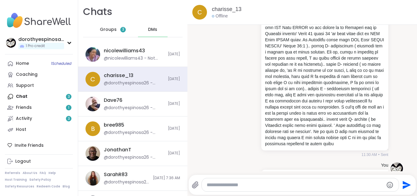
click at [108, 28] on span "Groups" at bounding box center [108, 30] width 17 height 6
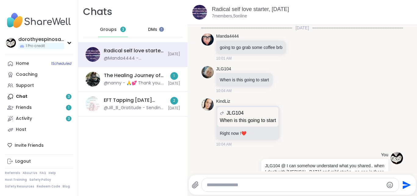
scroll to position [659, 0]
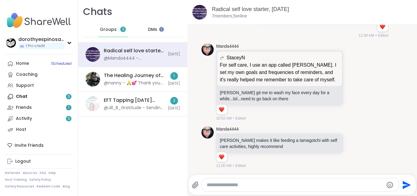
click at [226, 183] on textarea "Type your message" at bounding box center [295, 185] width 177 height 6
paste textarea "**********"
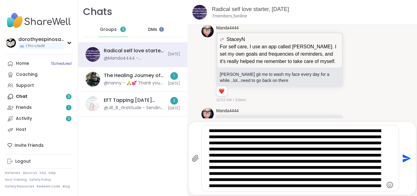
click at [368, 131] on textarea "Type your message" at bounding box center [295, 158] width 172 height 61
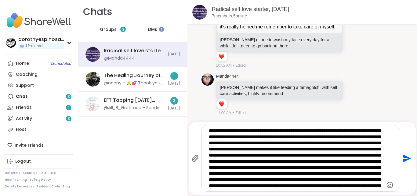
scroll to position [1, 0]
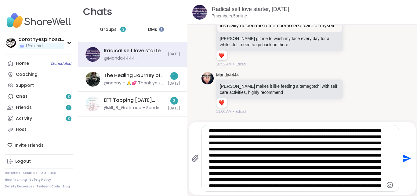
click at [372, 158] on textarea "Type your message" at bounding box center [295, 158] width 172 height 61
click at [371, 184] on textarea "Type your message" at bounding box center [295, 158] width 172 height 61
click at [310, 166] on textarea "Type your message" at bounding box center [295, 158] width 172 height 61
type textarea "**********"
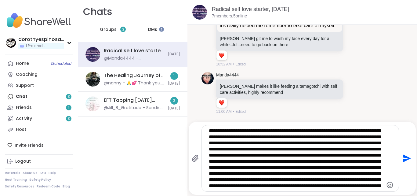
click at [403, 159] on icon "Send" at bounding box center [407, 158] width 8 height 8
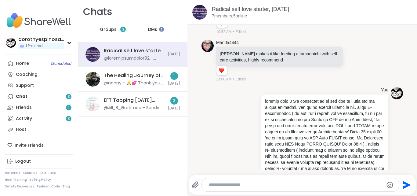
scroll to position [721, 0]
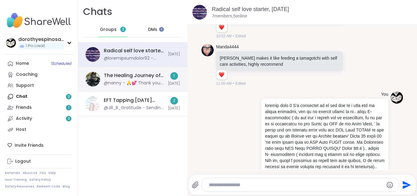
click at [146, 81] on div "@nanny - 🙏💕 Thank you. May the Grace of [DEMOGRAPHIC_DATA] be with you" at bounding box center [134, 83] width 60 height 6
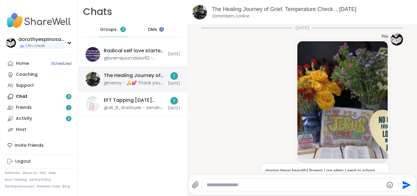
scroll to position [503, 0]
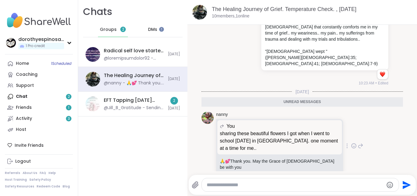
click at [351, 143] on icon at bounding box center [353, 146] width 5 height 6
click at [303, 133] on div "Select Reaction: Heart" at bounding box center [305, 135] width 5 height 5
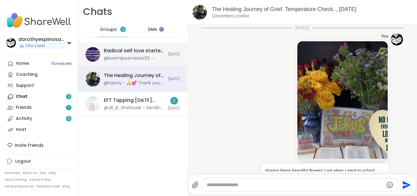
click at [143, 53] on div "Radical self love starter, [DATE]" at bounding box center [134, 50] width 60 height 7
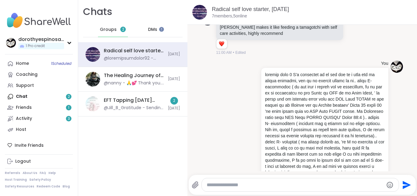
scroll to position [755, 0]
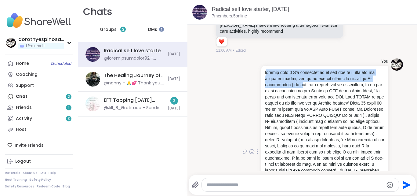
drag, startPoint x: 262, startPoint y: 90, endPoint x: 293, endPoint y: 100, distance: 32.5
click at [293, 100] on p at bounding box center [325, 151] width 120 height 165
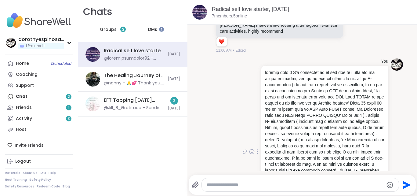
click at [265, 92] on p at bounding box center [325, 151] width 120 height 165
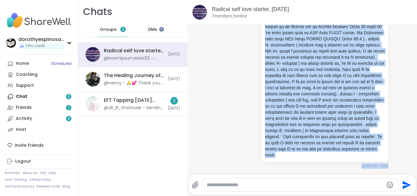
scroll to position [1, 0]
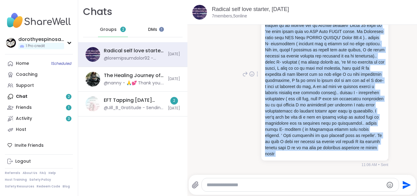
drag, startPoint x: 261, startPoint y: 90, endPoint x: 326, endPoint y: 161, distance: 95.9
click at [326, 161] on div "You 11:06 AM • Sent" at bounding box center [324, 74] width 128 height 187
copy div "sharing this 5 M's structure of my one day at a time for my mental recovery, on…"
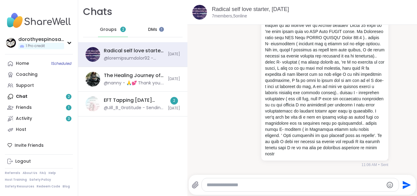
click at [150, 30] on span "DMs" at bounding box center [152, 30] width 9 height 6
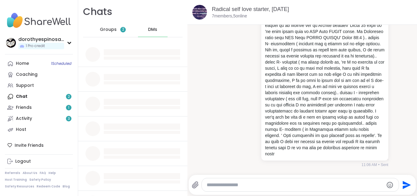
click at [217, 184] on textarea "Type your message" at bounding box center [295, 185] width 177 height 6
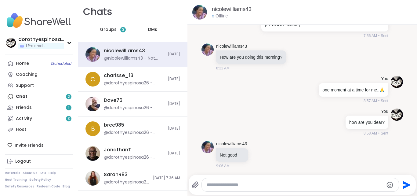
drag, startPoint x: 108, startPoint y: 28, endPoint x: 112, endPoint y: 29, distance: 4.3
click at [109, 28] on span "Groups" at bounding box center [108, 30] width 17 height 6
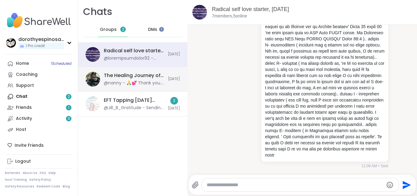
click at [154, 78] on div "The Healing Journey of Grief. Temperature Check. , [DATE]" at bounding box center [134, 75] width 60 height 7
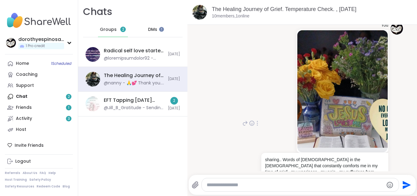
click at [351, 116] on img at bounding box center [342, 88] width 90 height 117
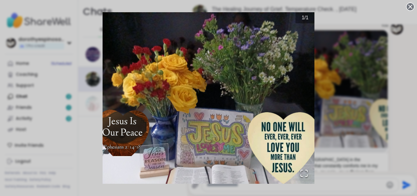
click at [406, 8] on icon at bounding box center [410, 6] width 9 height 9
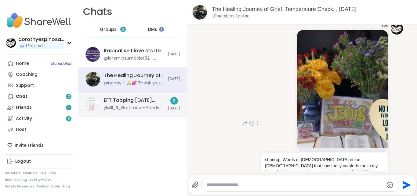
click at [148, 102] on div "EFT Tapping [DATE] Practice, [DATE]" at bounding box center [134, 100] width 60 height 7
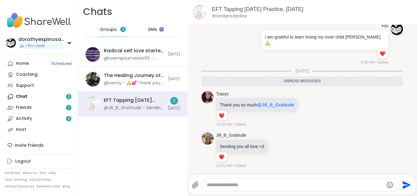
scroll to position [1014, 0]
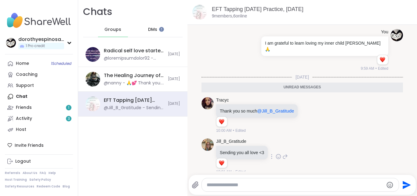
click at [279, 153] on icon at bounding box center [278, 156] width 5 height 6
click at [278, 144] on div "Select Reaction: Heart" at bounding box center [278, 146] width 5 height 5
click at [247, 186] on textarea "Type your message" at bounding box center [295, 185] width 177 height 6
type textarea "**********"
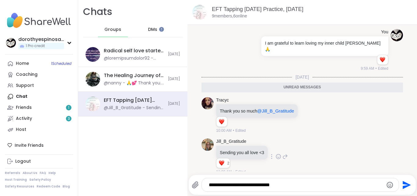
click at [387, 183] on icon "Emoji picker" at bounding box center [390, 184] width 6 height 6
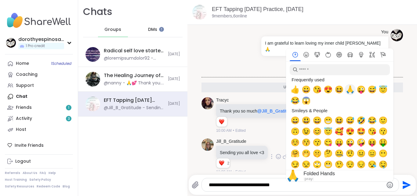
click at [346, 87] on span "🙏" at bounding box center [350, 89] width 9 height 9
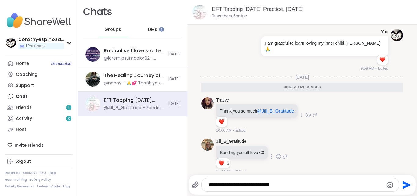
click at [274, 128] on div "Tracyc Thank you so much @Jill_B_Gratitude 1 1 10:00 AM • Edited" at bounding box center [303, 115] width 202 height 41
click at [386, 183] on icon "Emoji picker" at bounding box center [389, 184] width 7 height 7
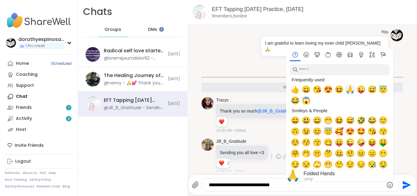
click at [346, 92] on span "🙏" at bounding box center [350, 89] width 9 height 9
click at [403, 183] on icon "Send" at bounding box center [407, 184] width 8 height 8
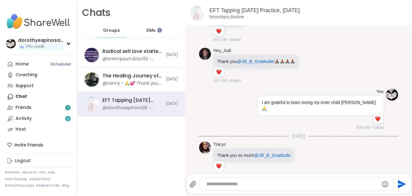
scroll to position [955, 0]
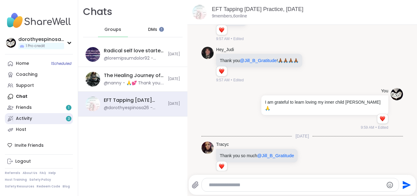
click at [46, 118] on link "Activity 3" at bounding box center [39, 118] width 68 height 11
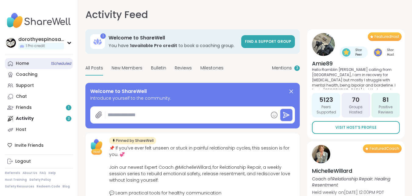
click at [40, 65] on link "Home 1 Scheduled" at bounding box center [39, 63] width 68 height 11
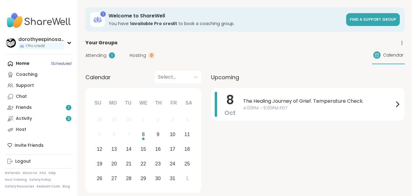
click at [98, 56] on span "Attending" at bounding box center [95, 55] width 21 height 6
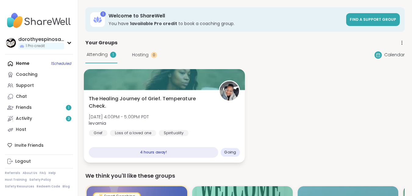
click at [202, 76] on div at bounding box center [164, 79] width 161 height 21
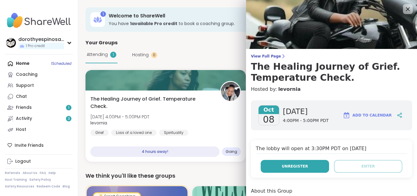
click at [292, 167] on span "Unregister" at bounding box center [295, 165] width 26 height 5
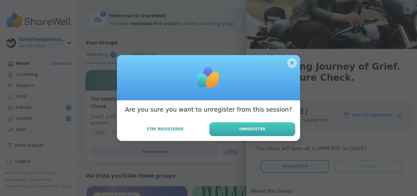
click at [248, 128] on span "Unregister" at bounding box center [252, 128] width 26 height 5
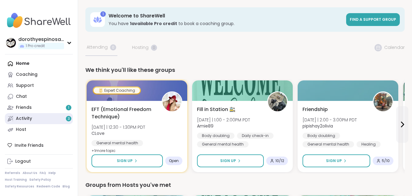
click at [19, 119] on div "Activity 3" at bounding box center [24, 118] width 16 height 6
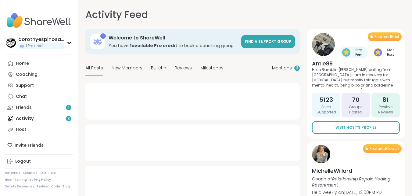
type textarea "*"
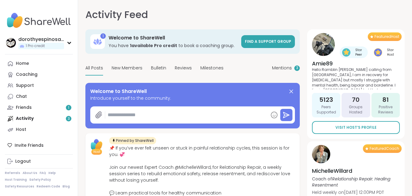
click at [231, 21] on div "Activity Feed Mentions 3" at bounding box center [192, 14] width 215 height 15
click at [33, 106] on link "Friends 1" at bounding box center [39, 107] width 68 height 11
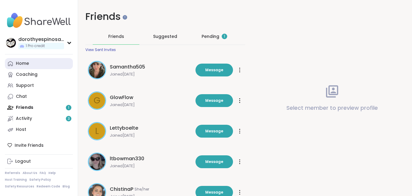
click at [38, 64] on link "Home" at bounding box center [39, 63] width 68 height 11
